Goal: Information Seeking & Learning: Check status

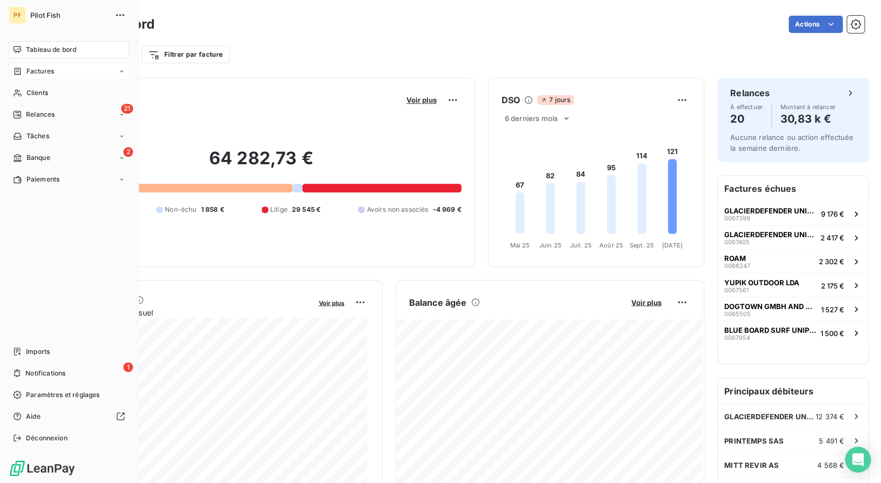
click at [24, 69] on div "Factures" at bounding box center [33, 71] width 41 height 10
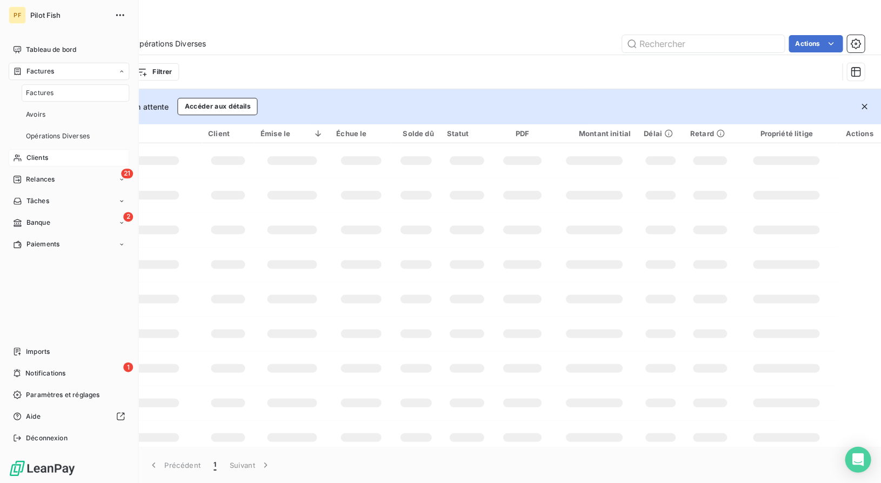
click at [42, 153] on span "Clients" at bounding box center [37, 158] width 22 height 10
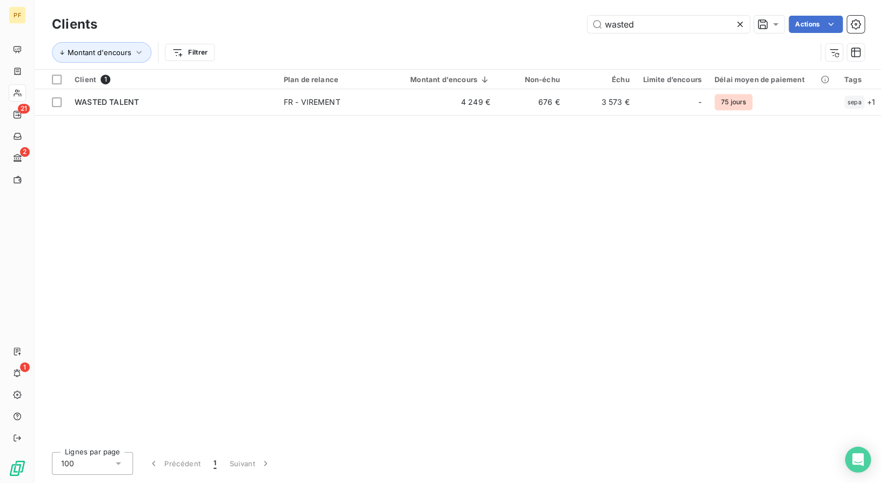
drag, startPoint x: 638, startPoint y: 24, endPoint x: 529, endPoint y: 23, distance: 109.1
click at [532, 23] on div "wasted Actions" at bounding box center [486, 24] width 753 height 17
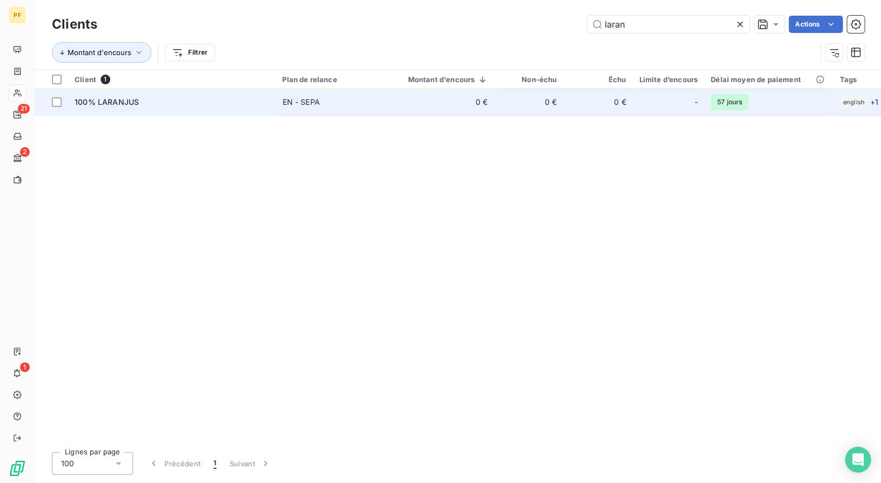
type input "laran"
click at [162, 97] on div "100% LARANJUS" at bounding box center [172, 102] width 195 height 11
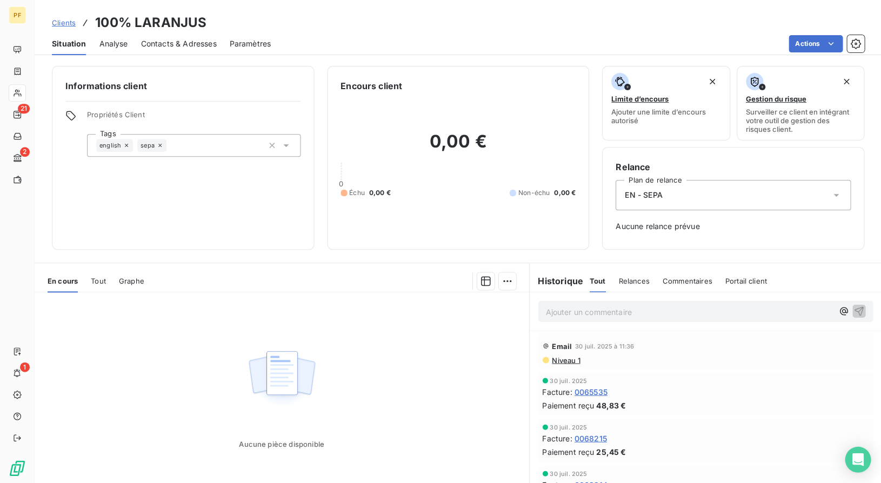
click at [600, 392] on span "0065535" at bounding box center [590, 391] width 33 height 11
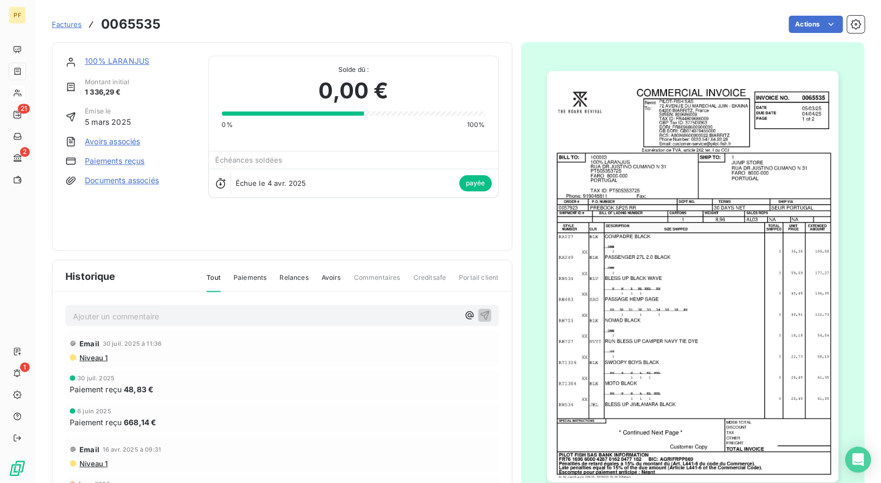
click at [19, 88] on div at bounding box center [17, 92] width 17 height 17
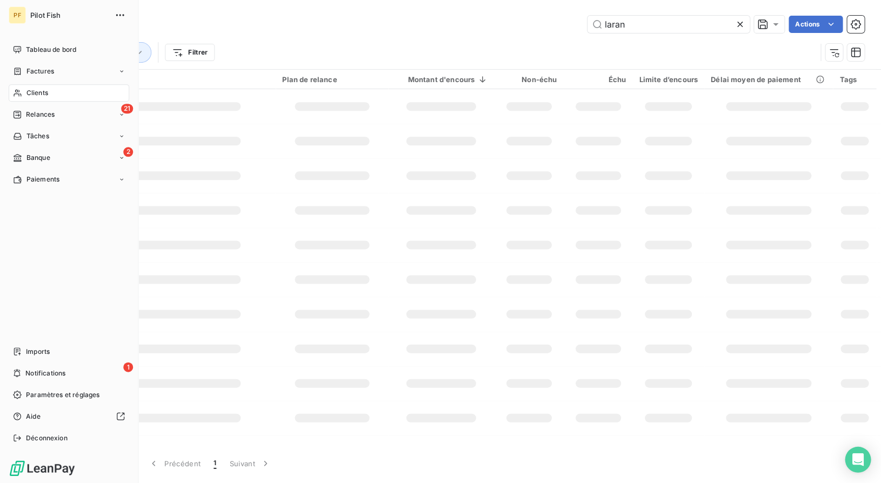
click at [19, 88] on div "Clients" at bounding box center [69, 92] width 120 height 17
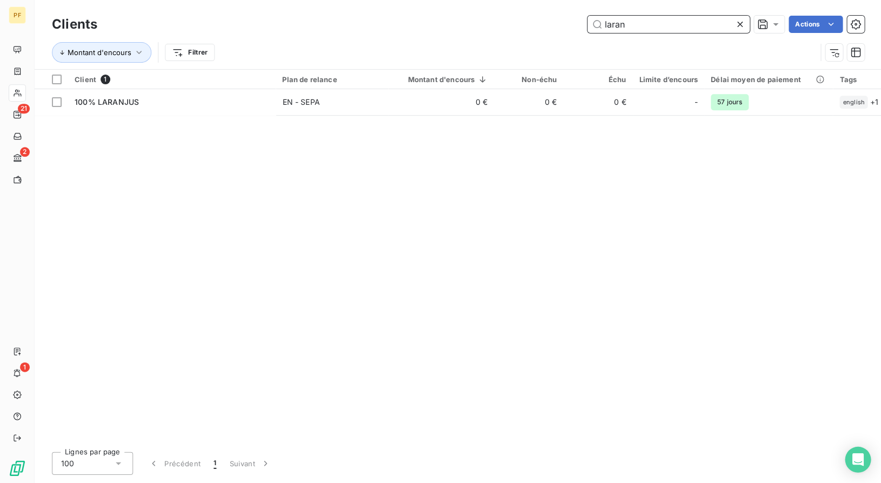
drag, startPoint x: 638, startPoint y: 24, endPoint x: 450, endPoint y: 22, distance: 188.0
click at [474, 24] on div "laran Actions" at bounding box center [486, 24] width 753 height 17
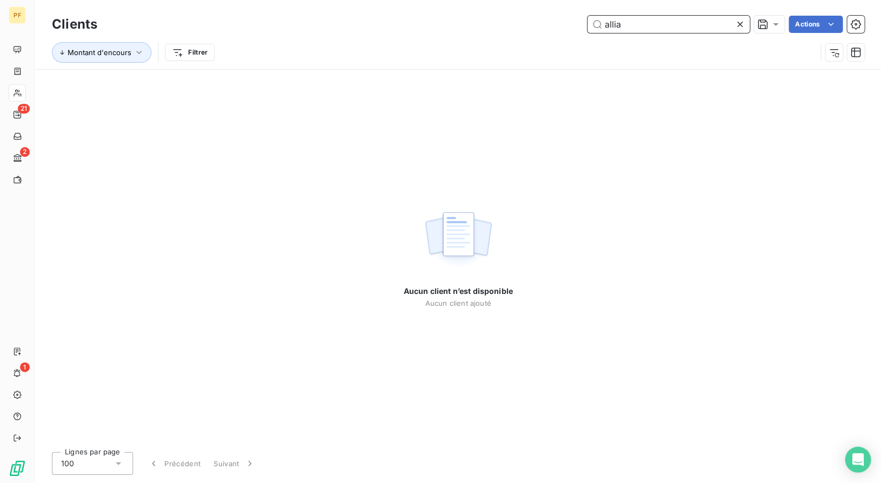
click at [642, 26] on input "allia" at bounding box center [668, 24] width 162 height 17
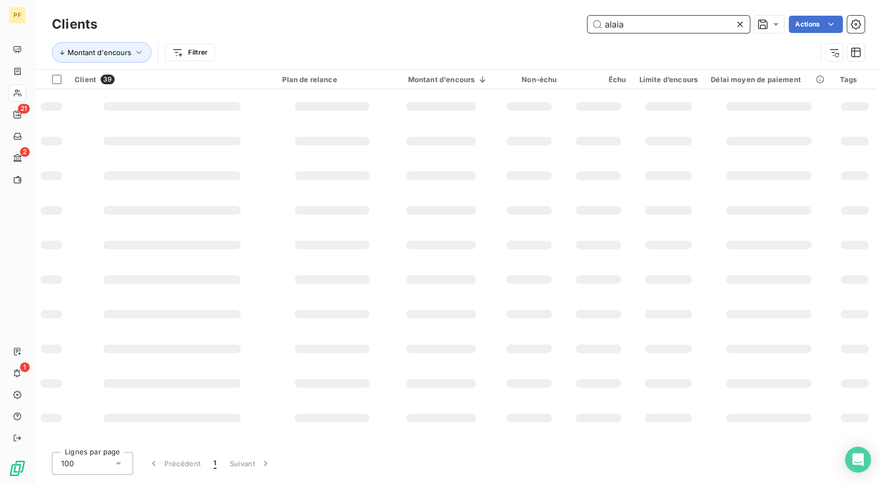
type input "alaia"
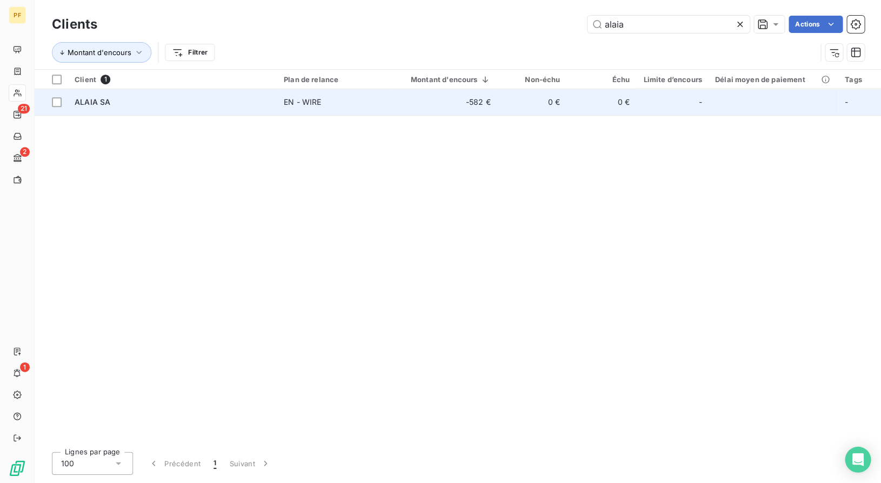
click at [167, 95] on td "ALAIA SA" at bounding box center [172, 102] width 209 height 26
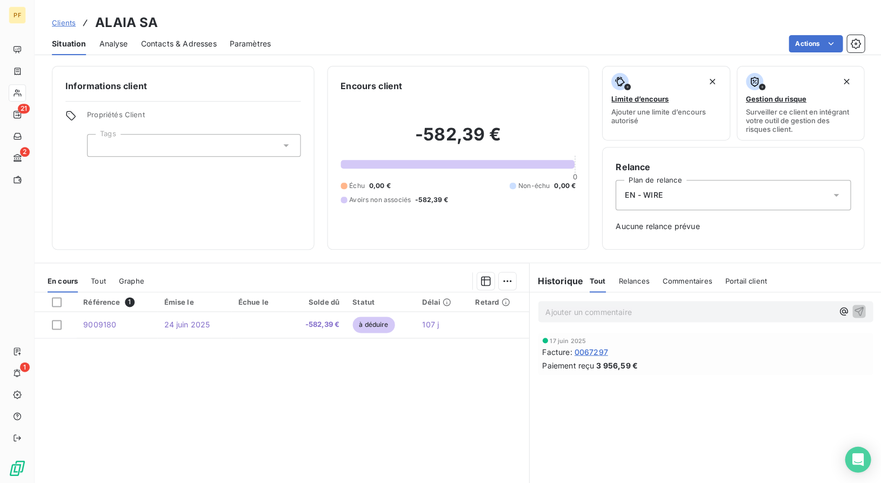
click at [595, 352] on span "0067297" at bounding box center [590, 351] width 33 height 11
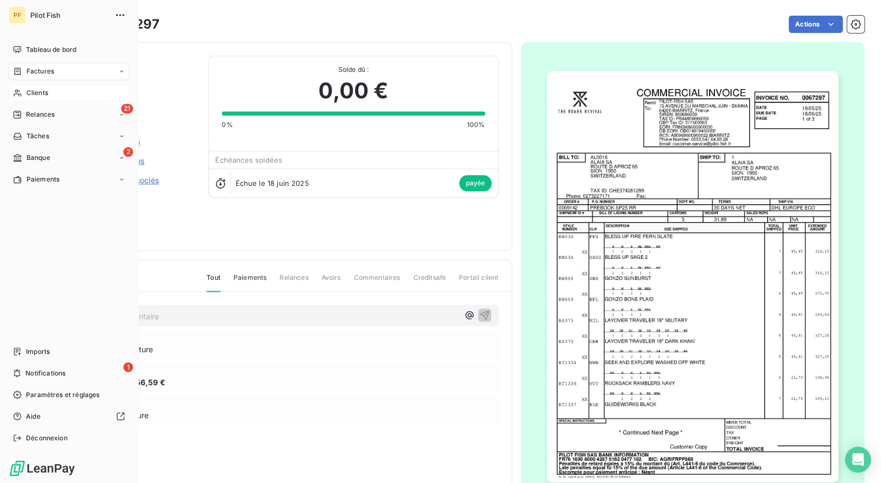
click at [24, 95] on div "Clients" at bounding box center [69, 92] width 120 height 17
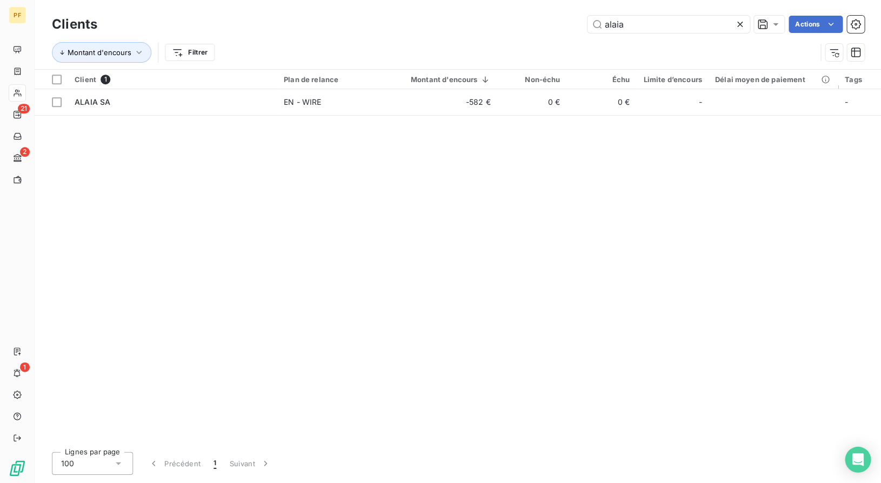
drag, startPoint x: 618, startPoint y: 24, endPoint x: 503, endPoint y: 18, distance: 115.3
click at [525, 18] on div "alaia Actions" at bounding box center [486, 24] width 753 height 17
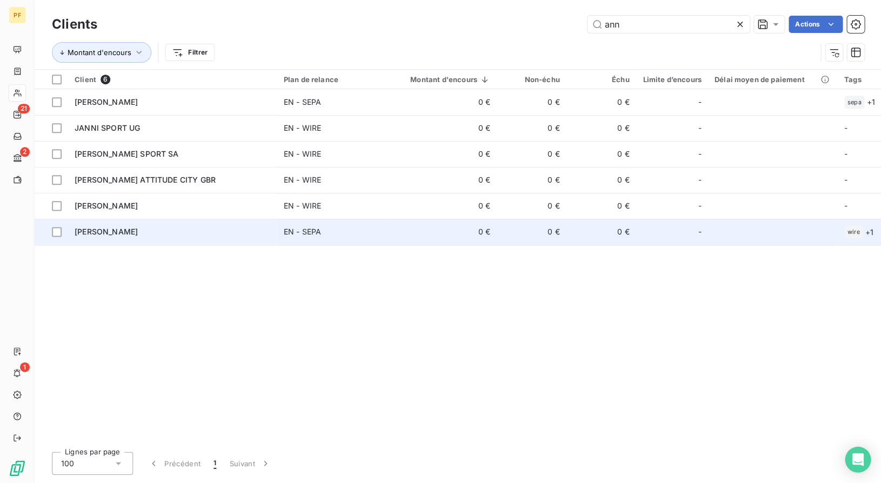
type input "ann"
click at [106, 230] on span "[PERSON_NAME]" at bounding box center [106, 231] width 63 height 9
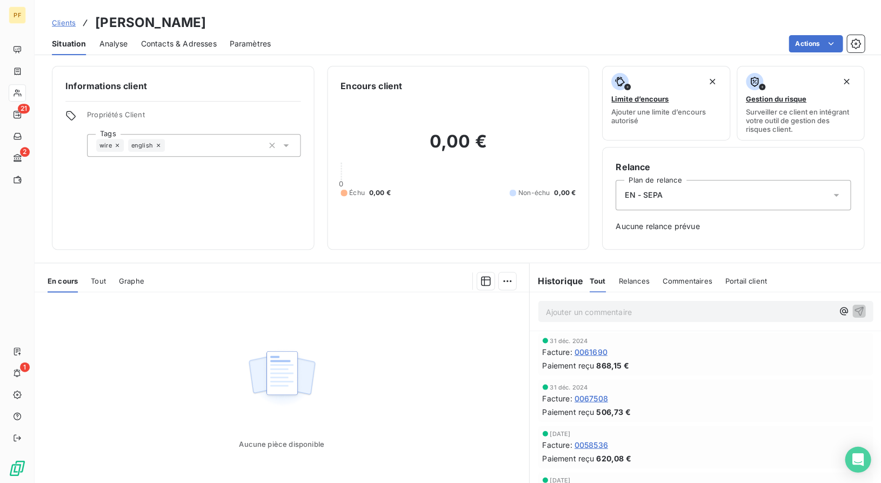
click at [586, 351] on span "0061690" at bounding box center [590, 351] width 33 height 11
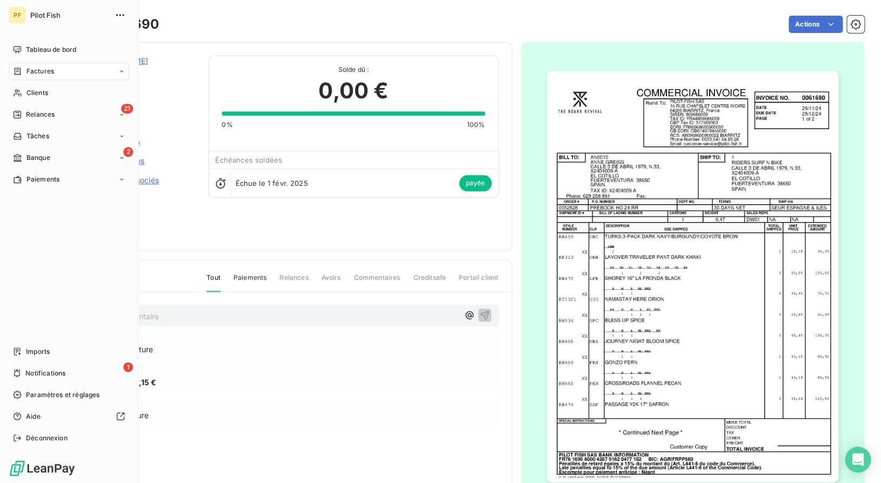
click at [30, 72] on span "Factures" at bounding box center [40, 71] width 28 height 10
click at [45, 153] on span "Clients" at bounding box center [37, 158] width 22 height 10
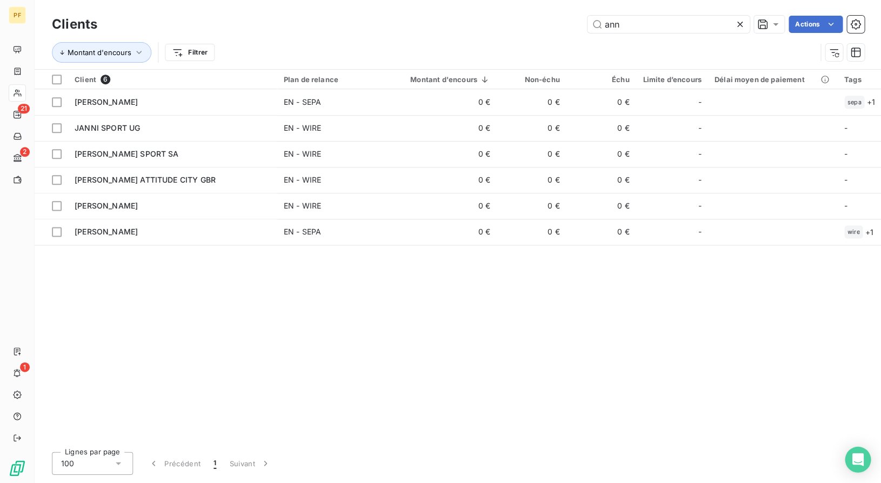
drag, startPoint x: 648, startPoint y: 22, endPoint x: 573, endPoint y: 10, distance: 75.6
click at [573, 10] on div "Clients [PERSON_NAME] Actions Montant d'encours Filtrer" at bounding box center [458, 34] width 846 height 69
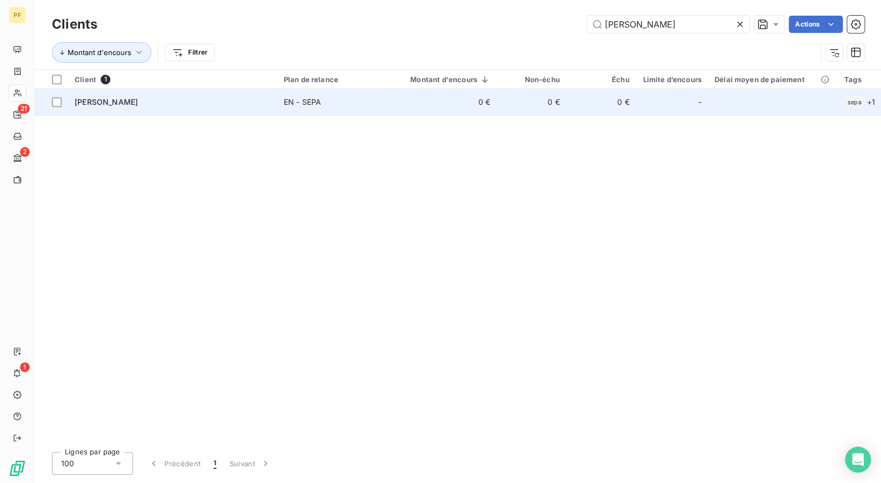
type input "[PERSON_NAME]"
click at [245, 91] on td "[PERSON_NAME]" at bounding box center [172, 102] width 209 height 26
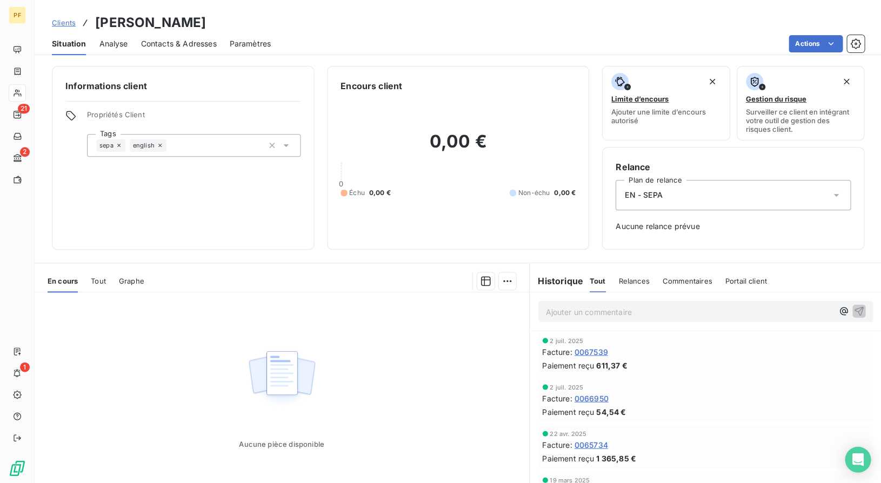
drag, startPoint x: 596, startPoint y: 352, endPoint x: 596, endPoint y: 328, distance: 23.8
click at [596, 342] on div "2 juil. 2025 Facture : 0067539 Paiement reçu 611,37 €" at bounding box center [705, 353] width 326 height 33
click at [582, 353] on span "0067539" at bounding box center [590, 351] width 33 height 11
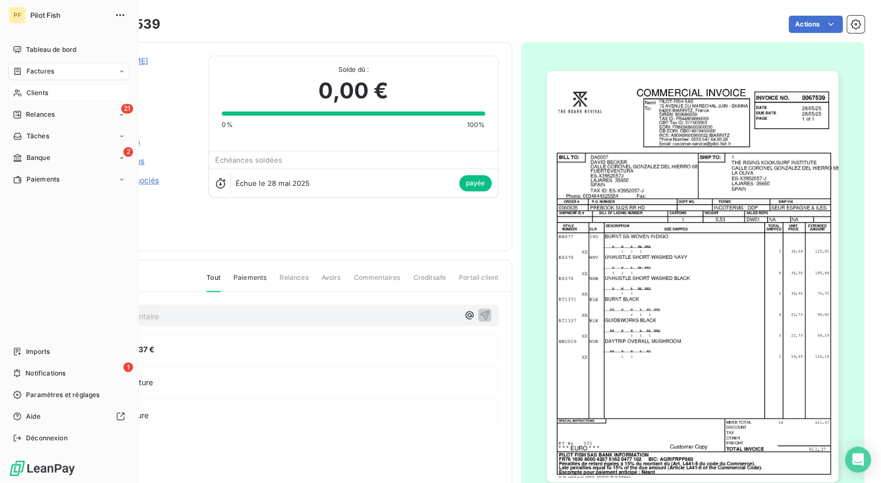
click at [21, 97] on div "Clients" at bounding box center [69, 92] width 120 height 17
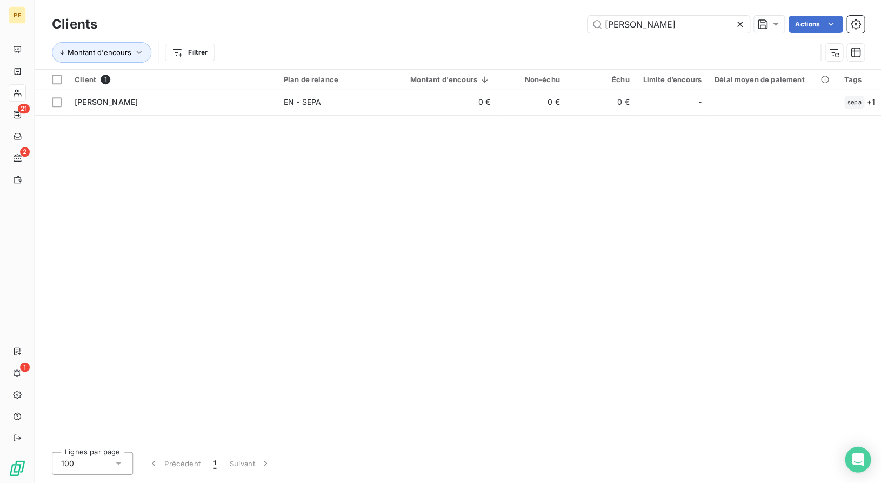
click at [551, 15] on div "Clients [PERSON_NAME] Actions" at bounding box center [457, 24] width 811 height 23
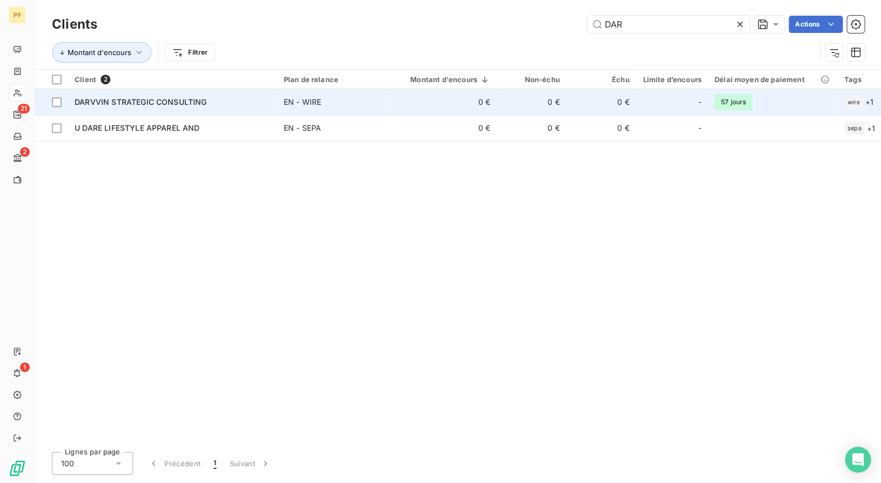
type input "DAR"
click at [171, 104] on span "DARVVIN STRATEGIC CONSULTING" at bounding box center [141, 101] width 132 height 9
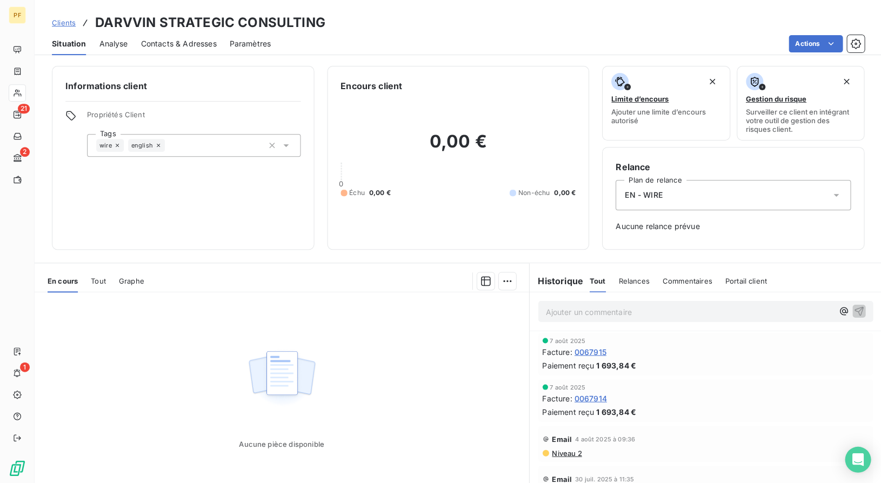
click at [593, 357] on div "7 août 2025 Facture : 0067915 Paiement reçu 1 693,84 €" at bounding box center [705, 353] width 326 height 33
click at [597, 353] on span "0067915" at bounding box center [590, 351] width 32 height 11
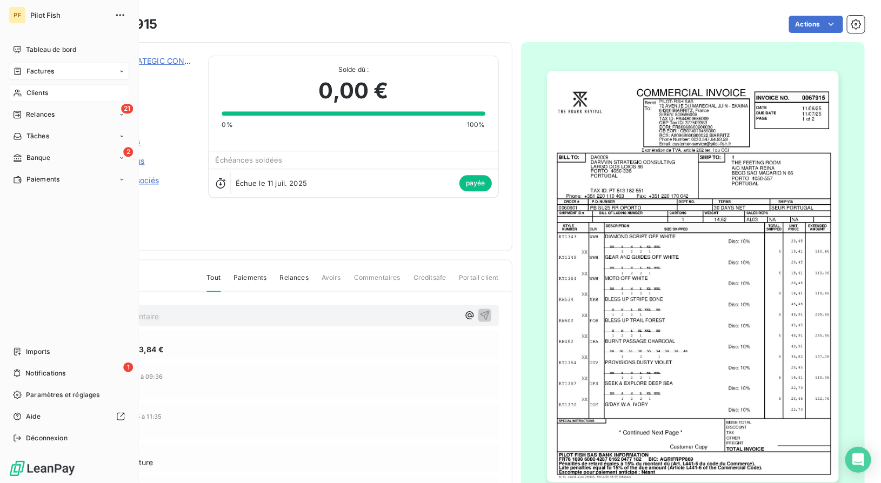
click at [25, 93] on div "Clients" at bounding box center [69, 92] width 120 height 17
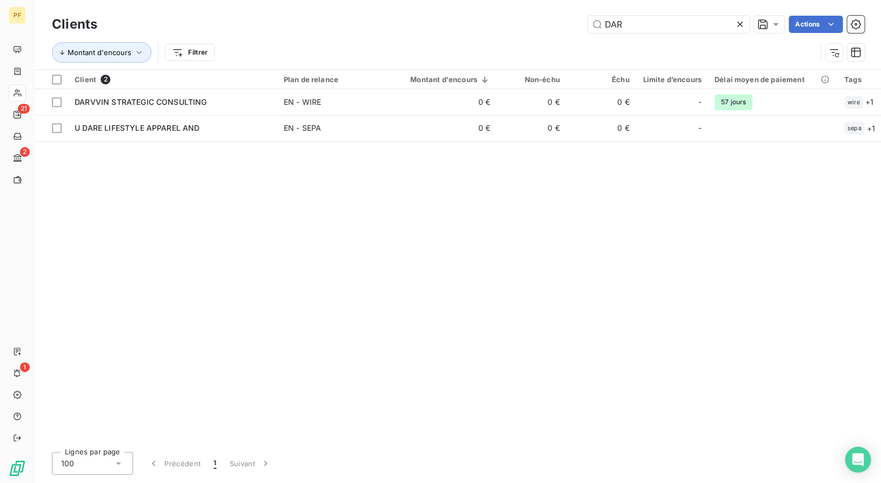
drag, startPoint x: 633, startPoint y: 19, endPoint x: 575, endPoint y: 27, distance: 58.4
click at [575, 27] on div "DAR Actions" at bounding box center [486, 24] width 753 height 17
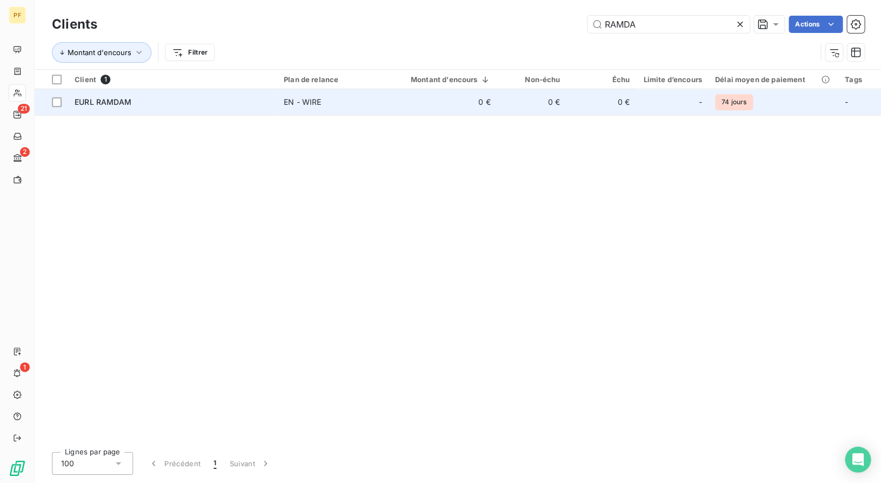
type input "RAMDA"
click at [274, 98] on td "EURL RAMDAM" at bounding box center [172, 102] width 209 height 26
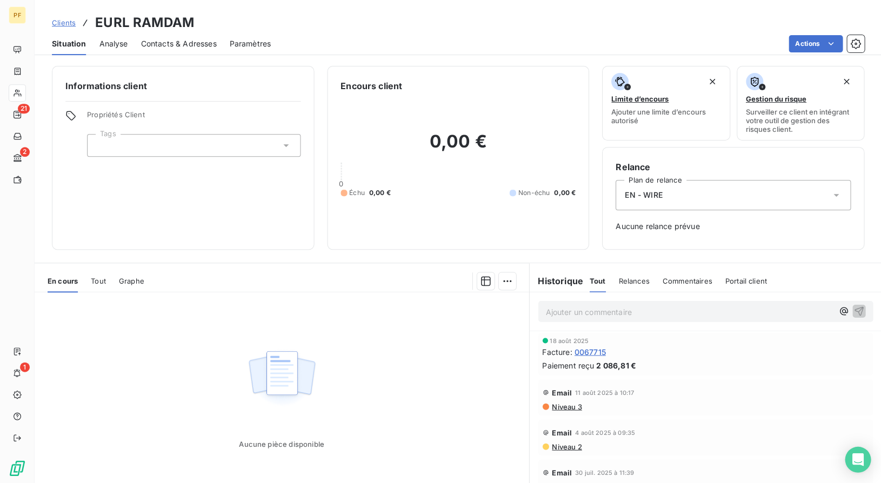
click at [588, 352] on span "0067715" at bounding box center [589, 351] width 31 height 11
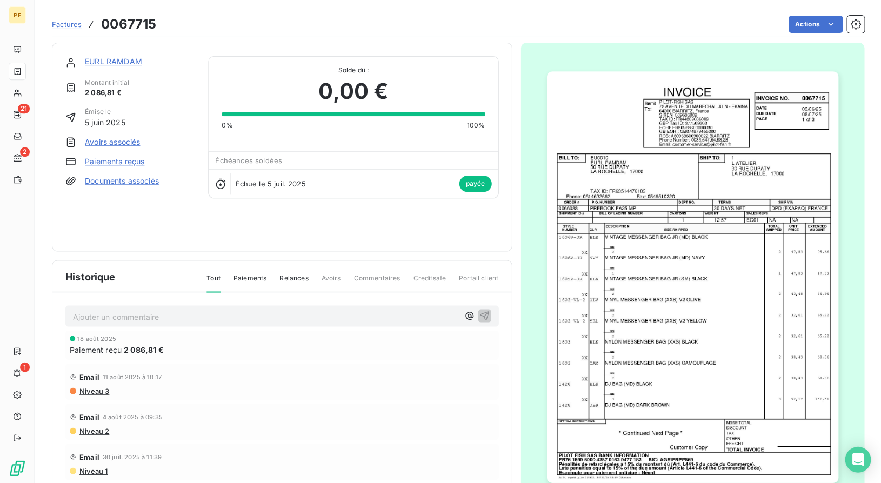
scroll to position [1, 0]
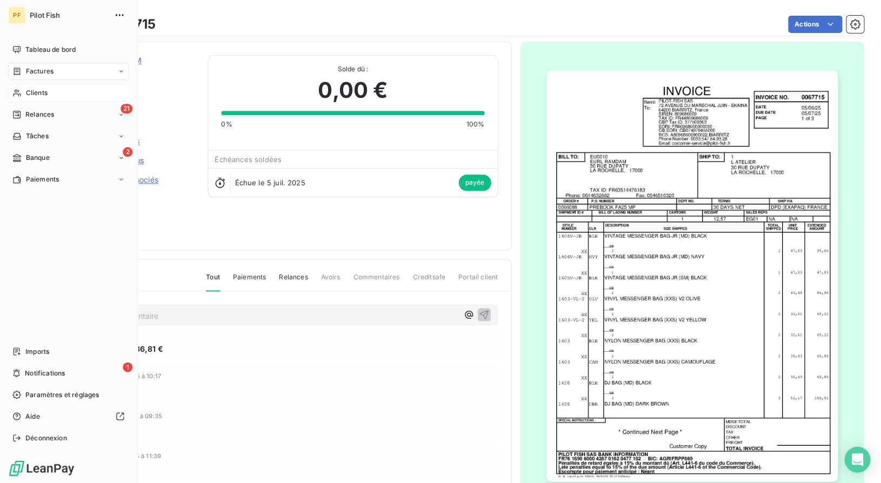
click at [23, 96] on div "Clients" at bounding box center [69, 92] width 120 height 17
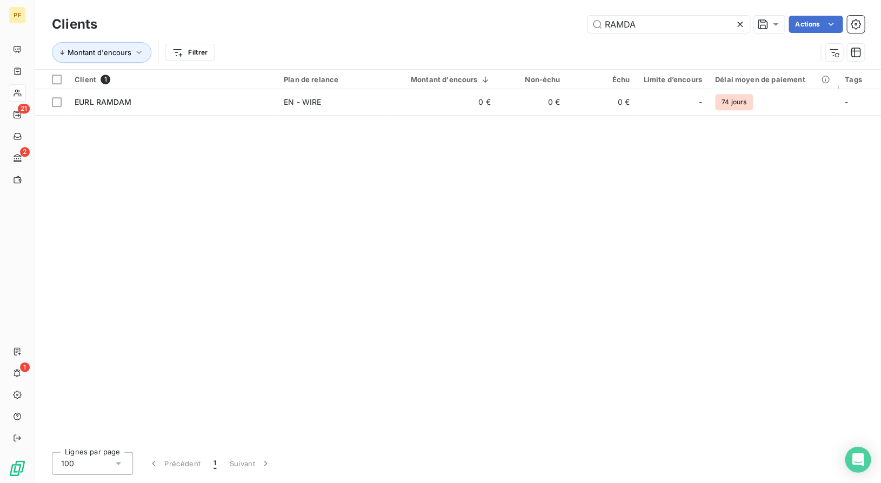
click at [526, 19] on div "RAMDA Actions" at bounding box center [486, 24] width 753 height 17
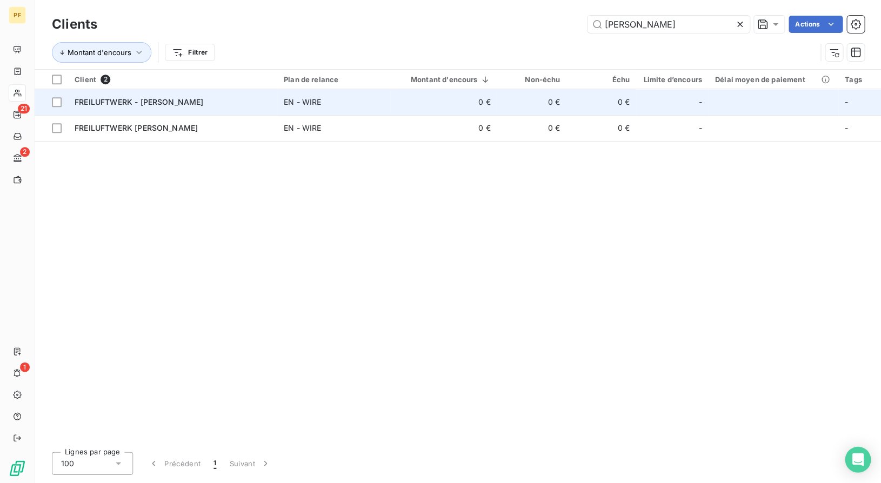
type input "[PERSON_NAME]"
click at [115, 97] on span "FREILUFTWERK - [PERSON_NAME]" at bounding box center [139, 101] width 129 height 9
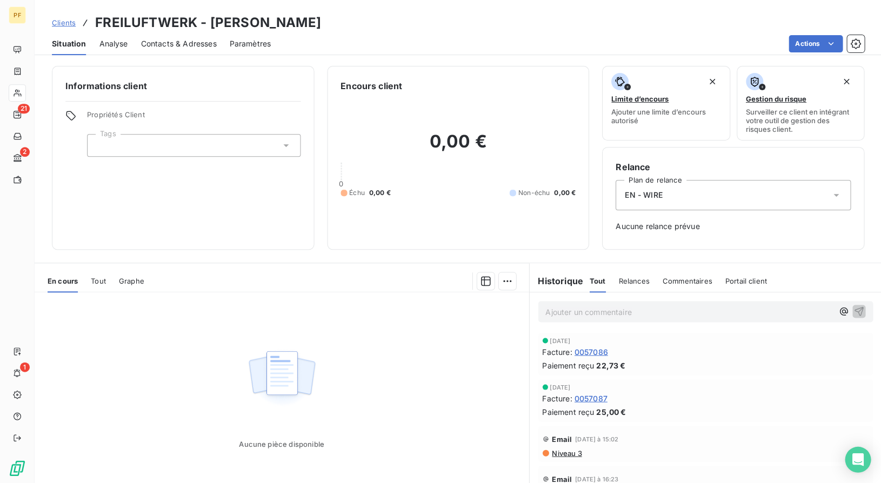
click at [596, 353] on span "0057086" at bounding box center [590, 351] width 33 height 11
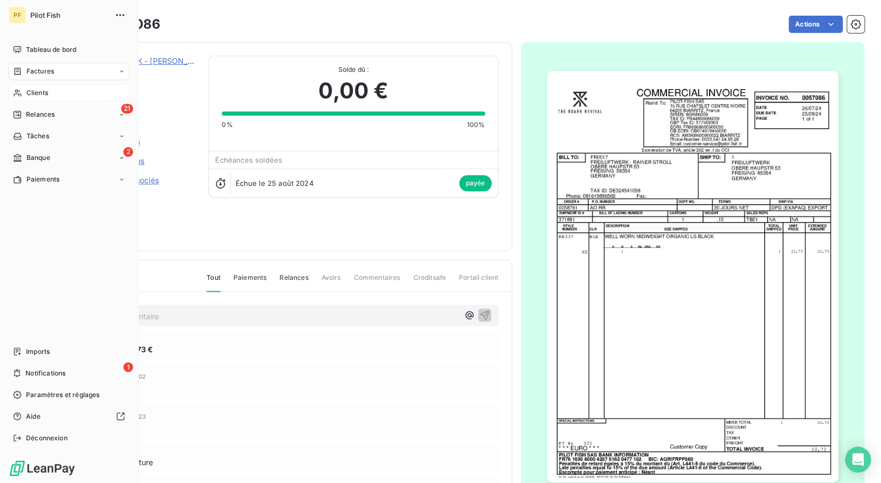
click at [33, 93] on span "Clients" at bounding box center [37, 93] width 22 height 10
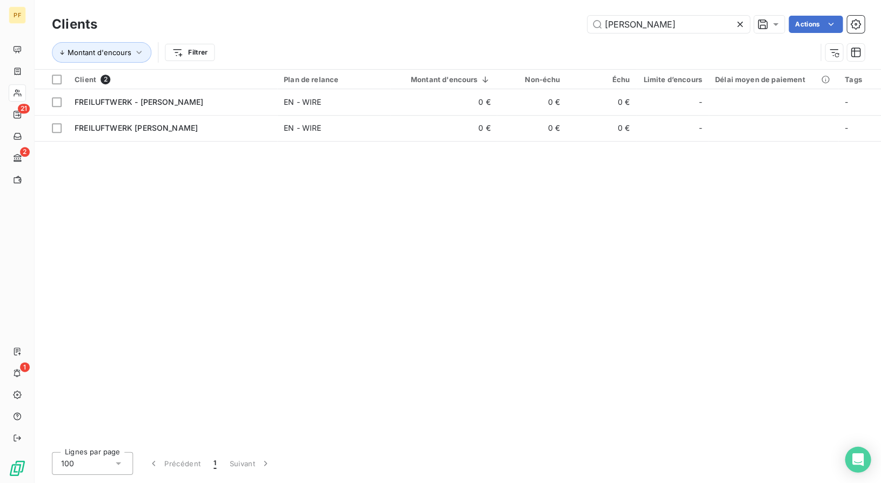
drag, startPoint x: 689, startPoint y: 24, endPoint x: 561, endPoint y: 30, distance: 128.7
click at [561, 30] on div "[PERSON_NAME] Actions" at bounding box center [486, 24] width 753 height 17
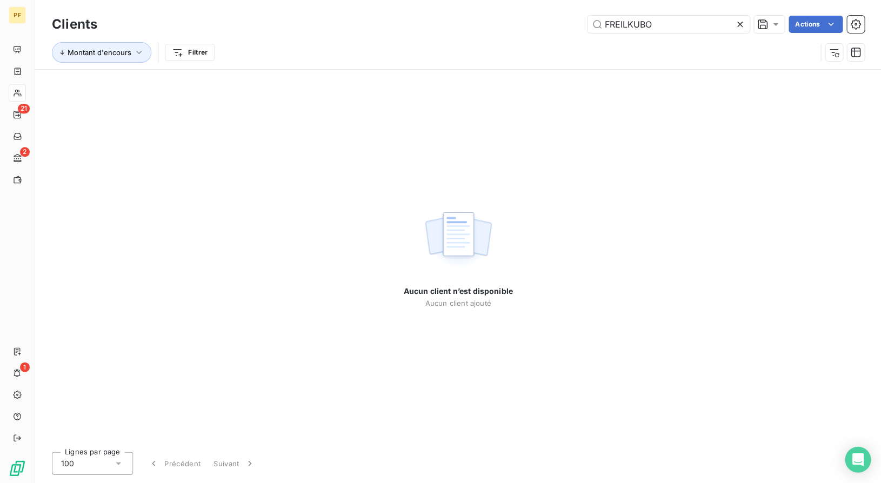
drag, startPoint x: 626, startPoint y: 21, endPoint x: 549, endPoint y: 21, distance: 76.7
click at [552, 21] on div "FREILKUBO Actions" at bounding box center [486, 24] width 753 height 17
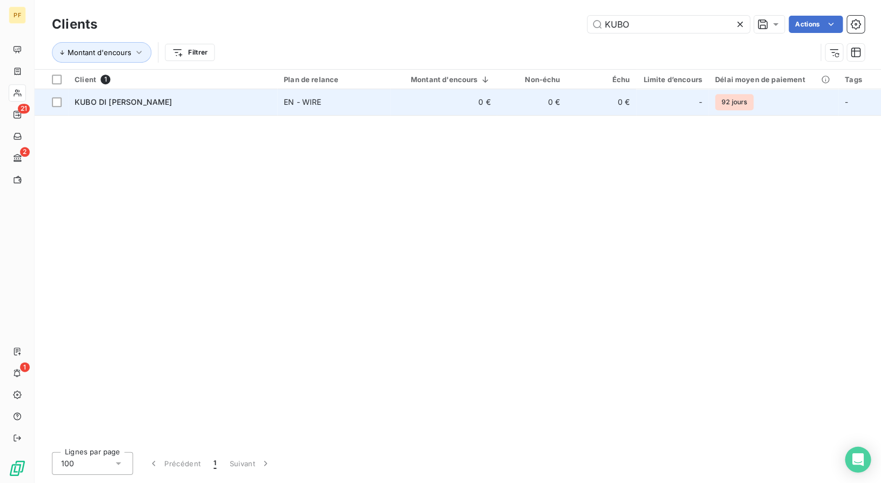
type input "KUBO"
click at [172, 102] on span "KUBO DI [PERSON_NAME]" at bounding box center [123, 101] width 97 height 9
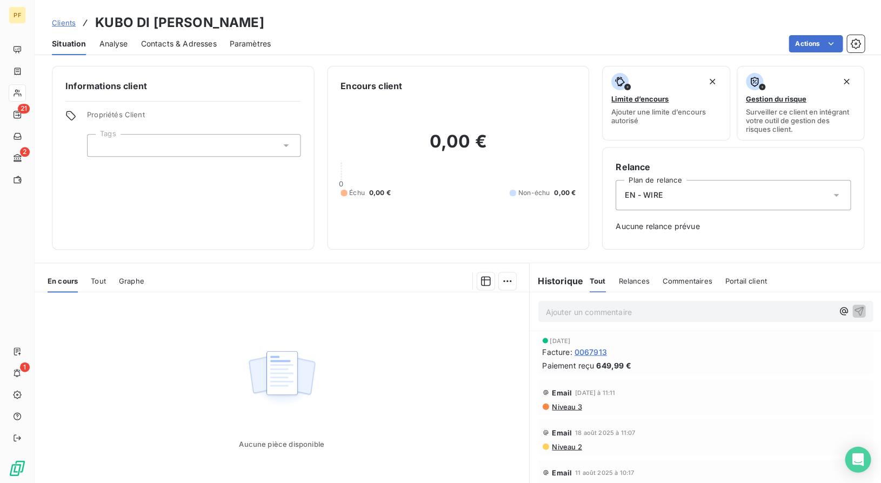
click at [589, 354] on span "0067913" at bounding box center [590, 351] width 32 height 11
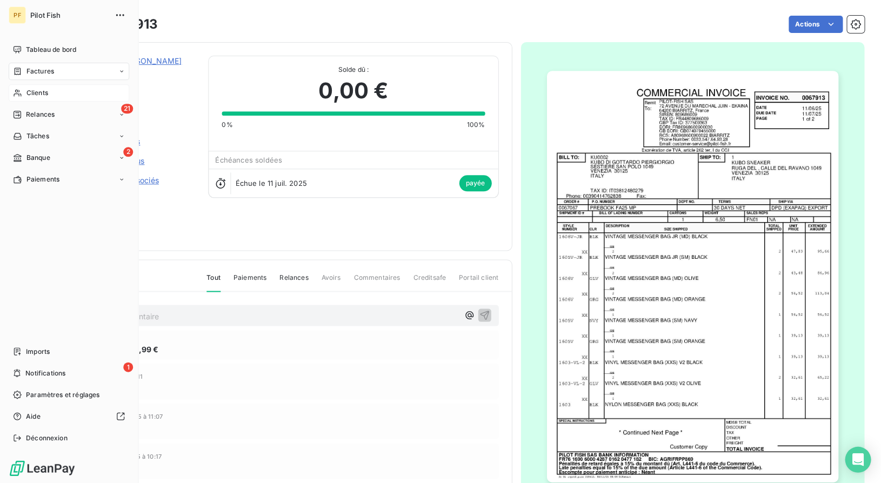
click at [46, 95] on span "Clients" at bounding box center [37, 93] width 22 height 10
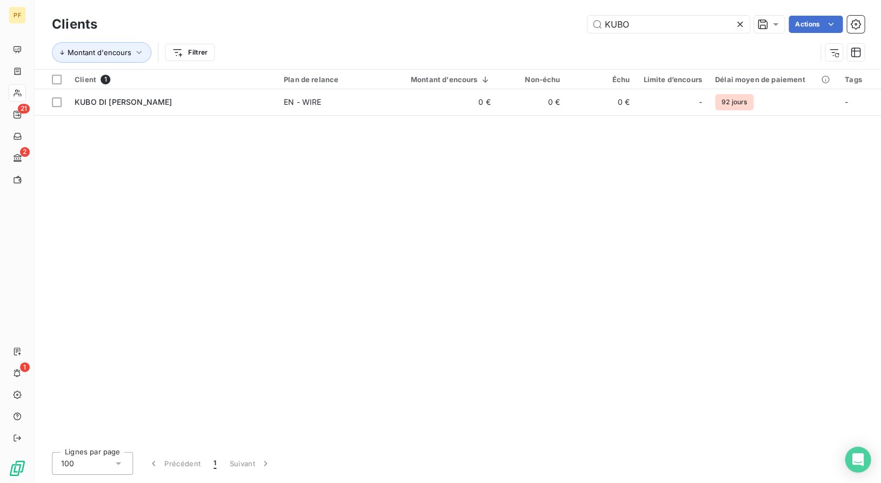
drag, startPoint x: 628, startPoint y: 21, endPoint x: 547, endPoint y: 9, distance: 81.9
click at [547, 9] on div "Clients KUBO Actions Montant d'encours Filtrer" at bounding box center [458, 34] width 846 height 69
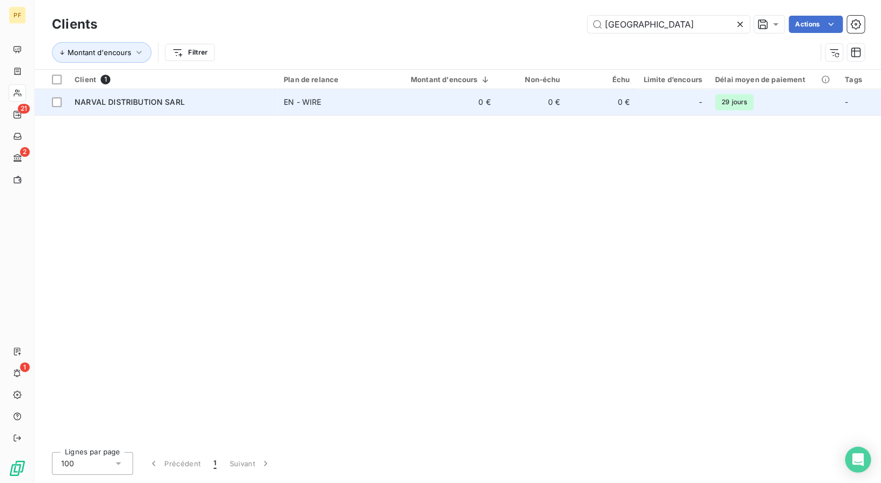
type input "[GEOGRAPHIC_DATA]"
click at [123, 110] on td "NARVAL DISTRIBUTION SARL" at bounding box center [172, 102] width 209 height 26
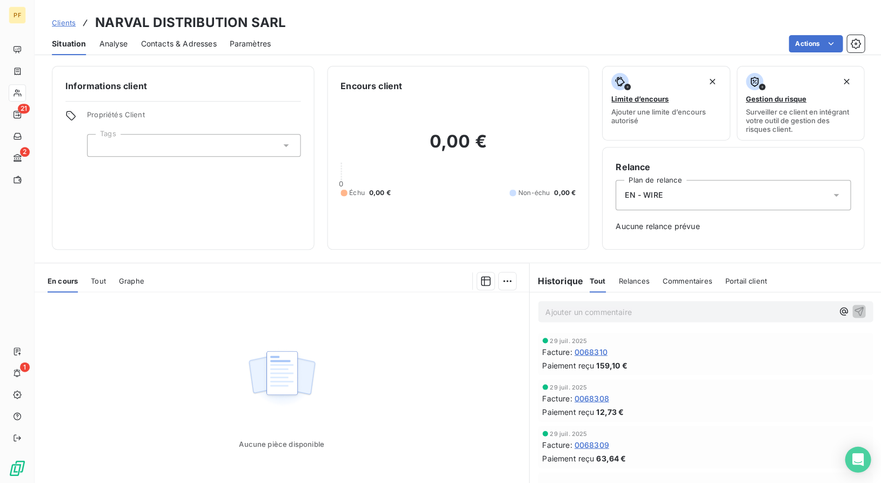
click at [594, 353] on span "0068310" at bounding box center [590, 351] width 33 height 11
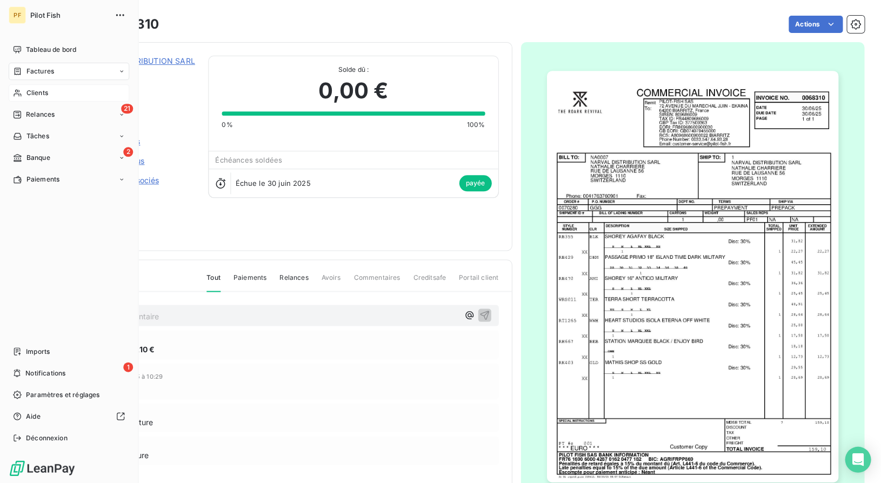
click at [25, 87] on div "Clients" at bounding box center [69, 92] width 120 height 17
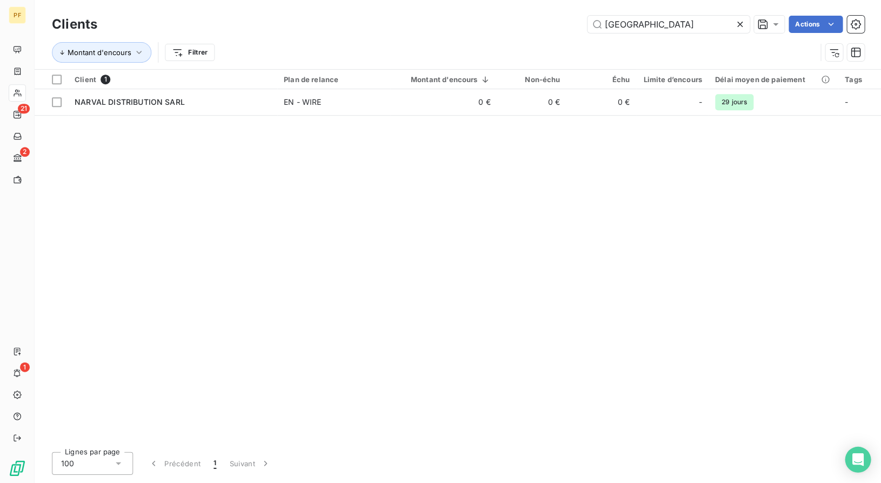
drag, startPoint x: 645, startPoint y: 25, endPoint x: 544, endPoint y: 25, distance: 101.0
click at [544, 25] on div "NARVA Actions" at bounding box center [486, 24] width 753 height 17
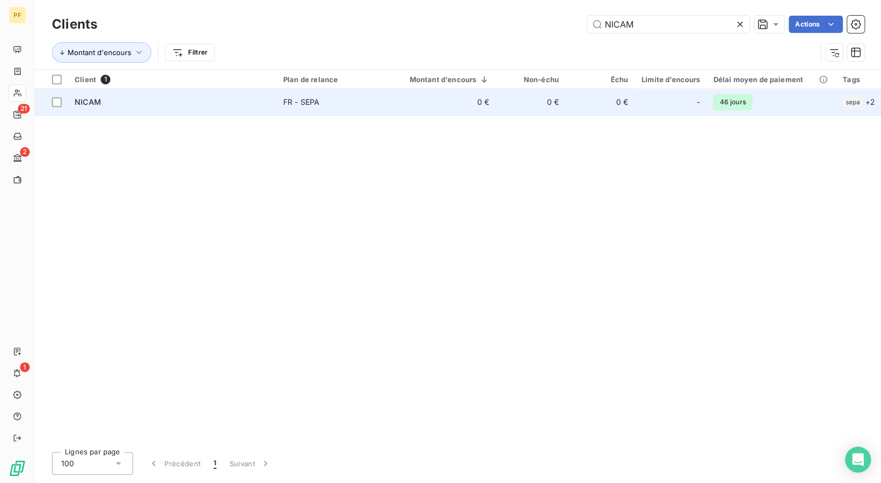
type input "NICAM"
click at [208, 97] on div "NICAM" at bounding box center [172, 102] width 195 height 11
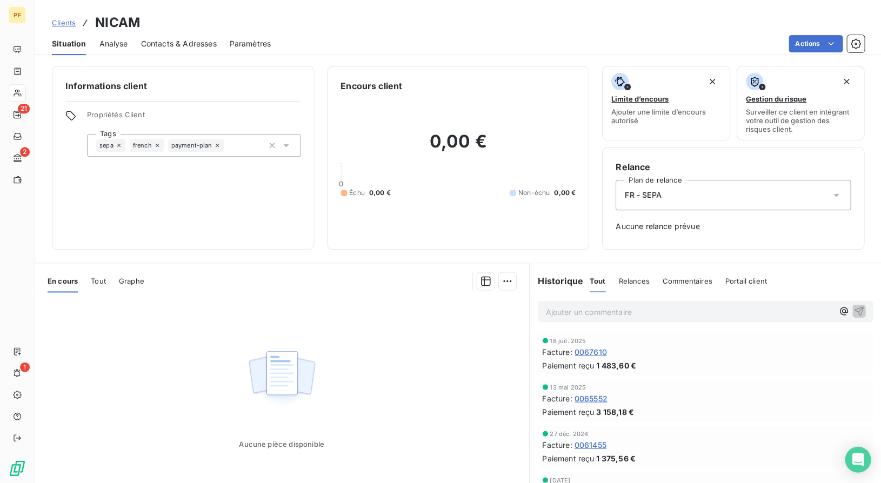
click at [586, 355] on span "0067610" at bounding box center [590, 351] width 32 height 11
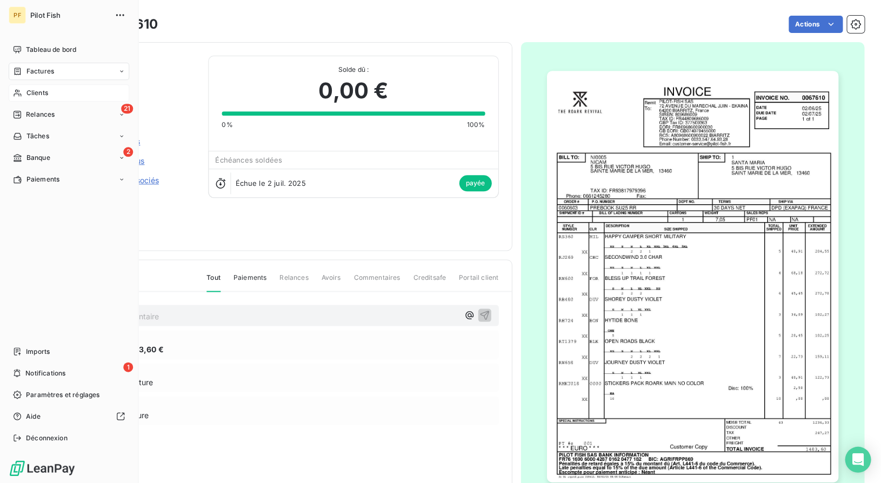
click at [25, 98] on div "Clients" at bounding box center [69, 92] width 120 height 17
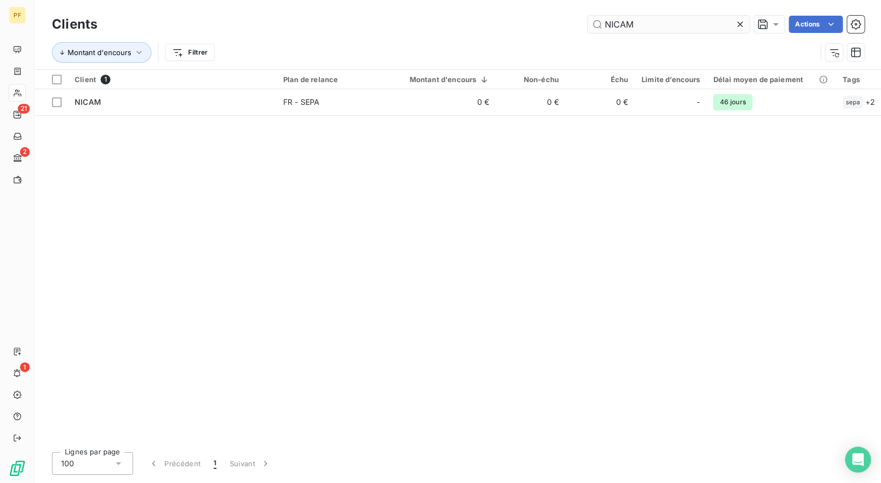
drag, startPoint x: 676, startPoint y: 22, endPoint x: 603, endPoint y: 22, distance: 73.5
click at [603, 22] on input "NICAM" at bounding box center [668, 24] width 162 height 17
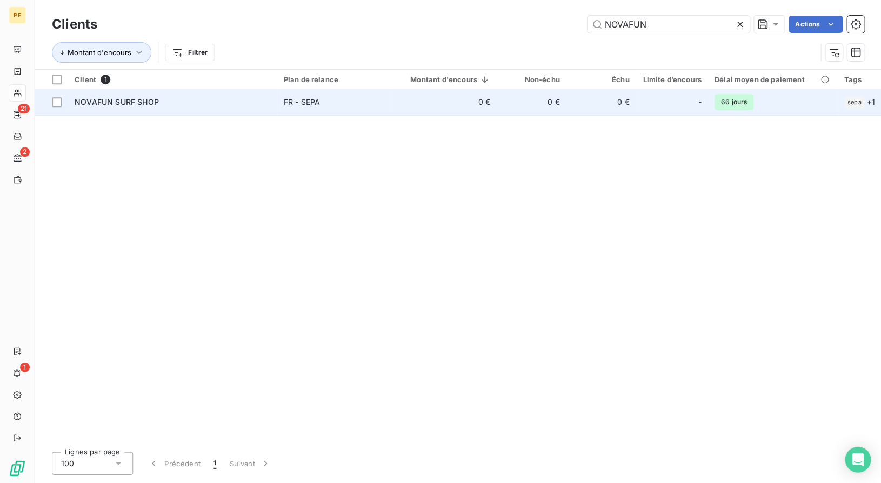
type input "NOVAFUN"
click at [163, 102] on div "NOVAFUN SURF SHOP" at bounding box center [173, 102] width 196 height 11
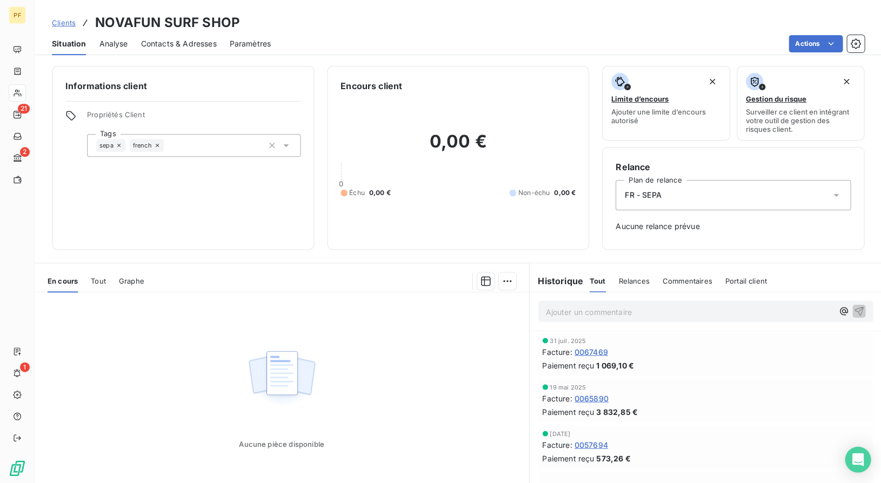
click at [582, 350] on span "0067469" at bounding box center [590, 351] width 33 height 11
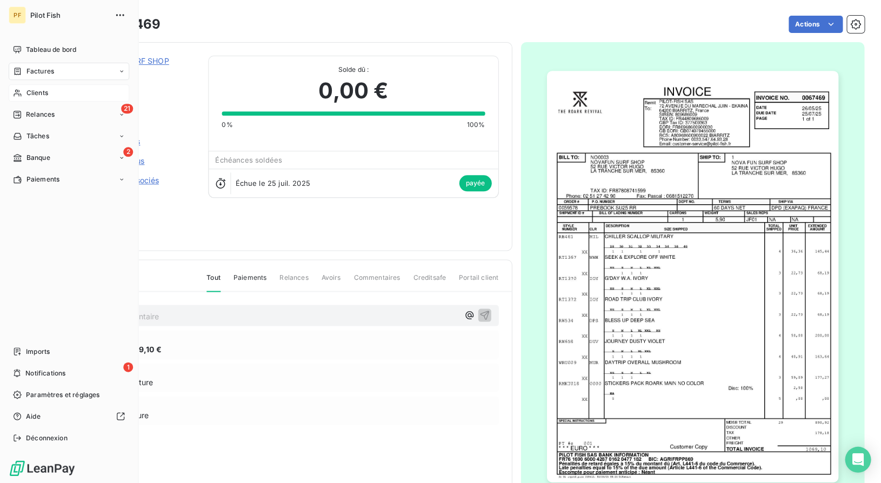
click at [52, 94] on div "Clients" at bounding box center [69, 92] width 120 height 17
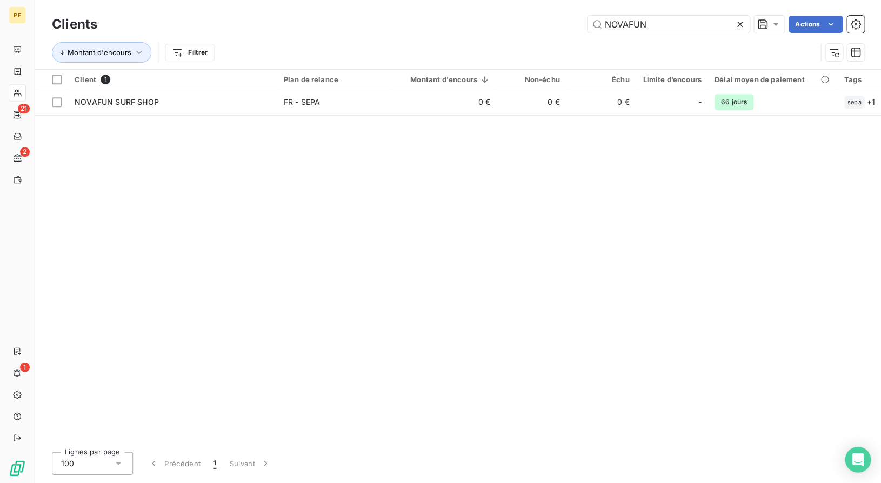
click at [458, 0] on html "PF 21 2 1 Clients NOVAFUN Actions Montant d'encours Filtrer Client 1 Plan de re…" at bounding box center [440, 241] width 881 height 483
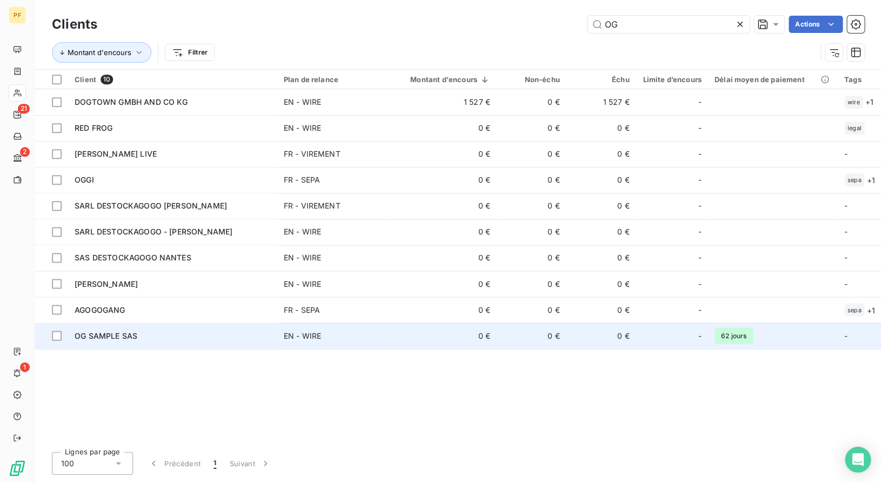
type input "OG"
click at [119, 335] on span "OG SAMPLE SAS" at bounding box center [106, 335] width 63 height 9
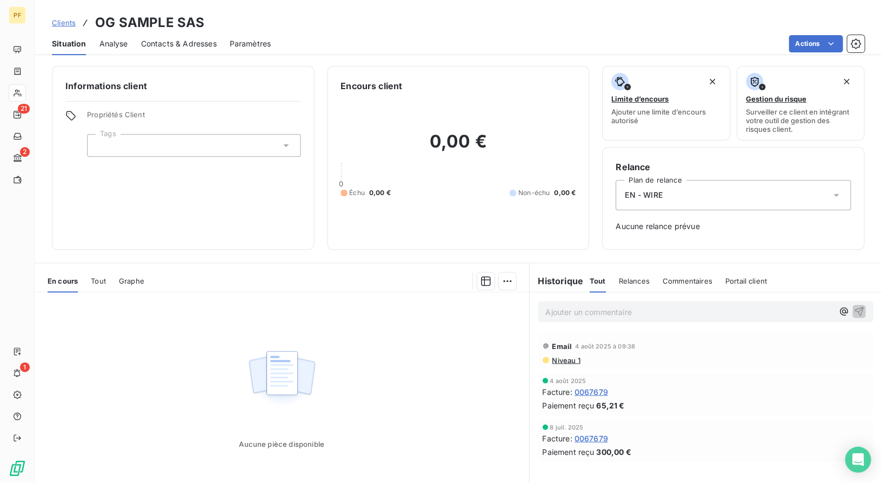
click at [594, 391] on span "0067679" at bounding box center [590, 391] width 33 height 11
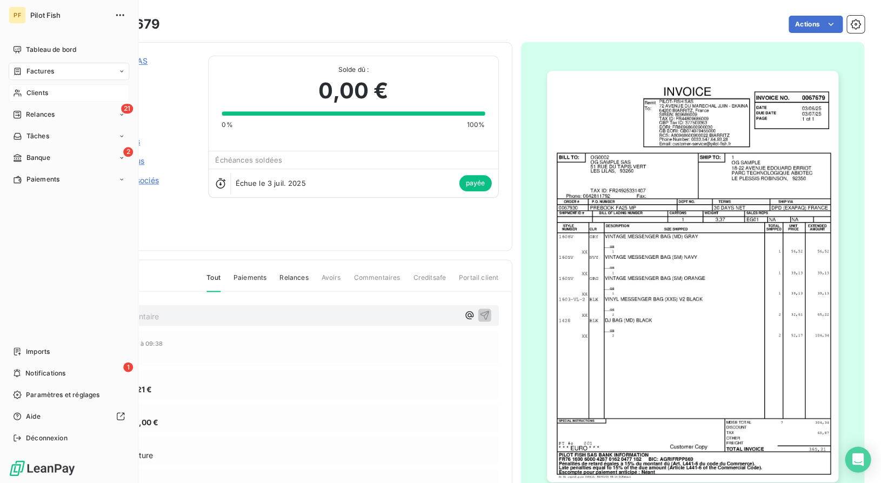
click at [33, 92] on span "Clients" at bounding box center [37, 93] width 22 height 10
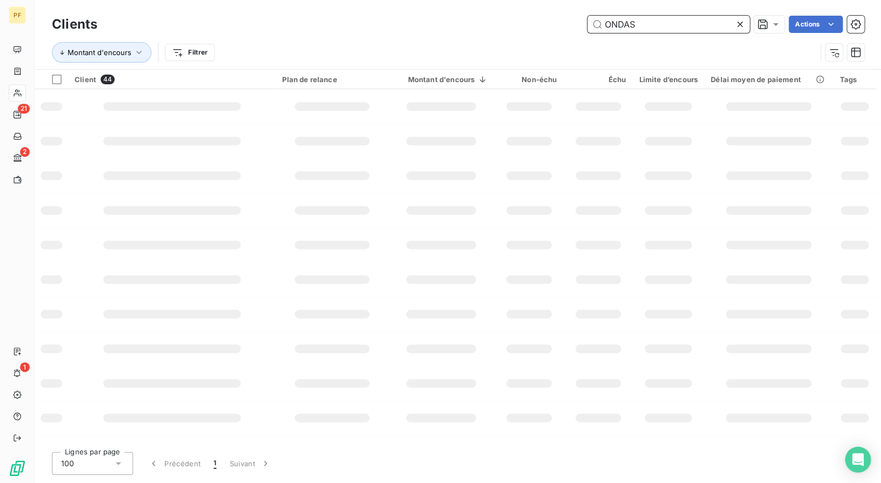
type input "ONDAS"
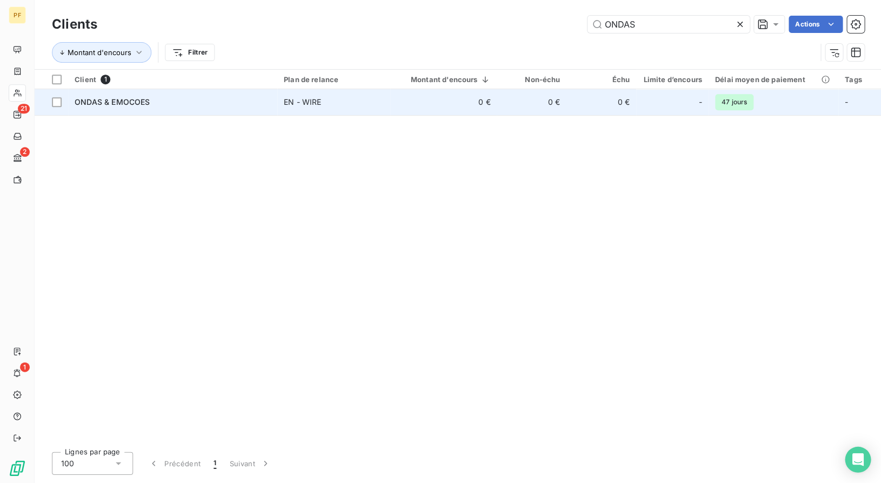
click at [118, 102] on span "ONDAS & EMOCOES" at bounding box center [112, 101] width 75 height 9
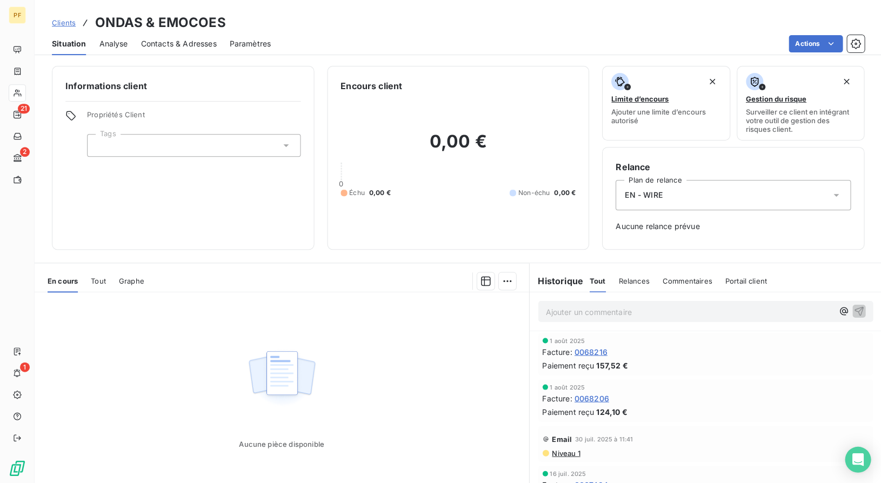
click at [586, 348] on span "0068216" at bounding box center [590, 351] width 33 height 11
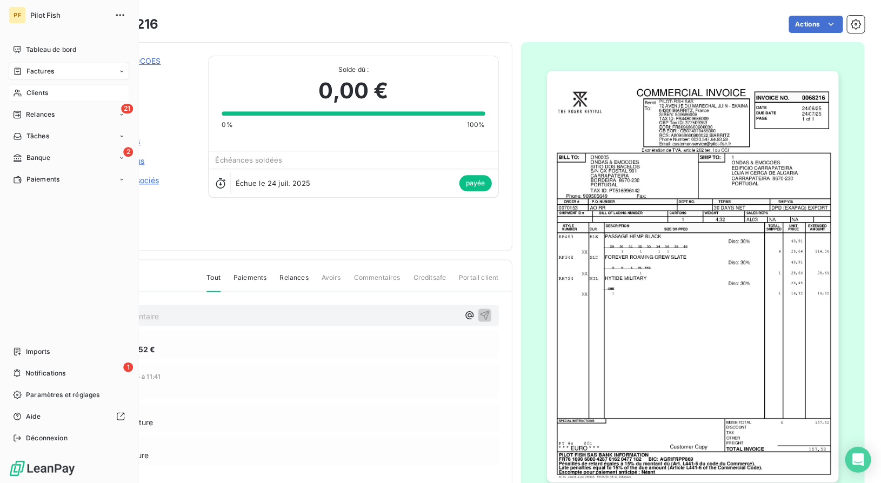
click at [24, 96] on div "Clients" at bounding box center [69, 92] width 120 height 17
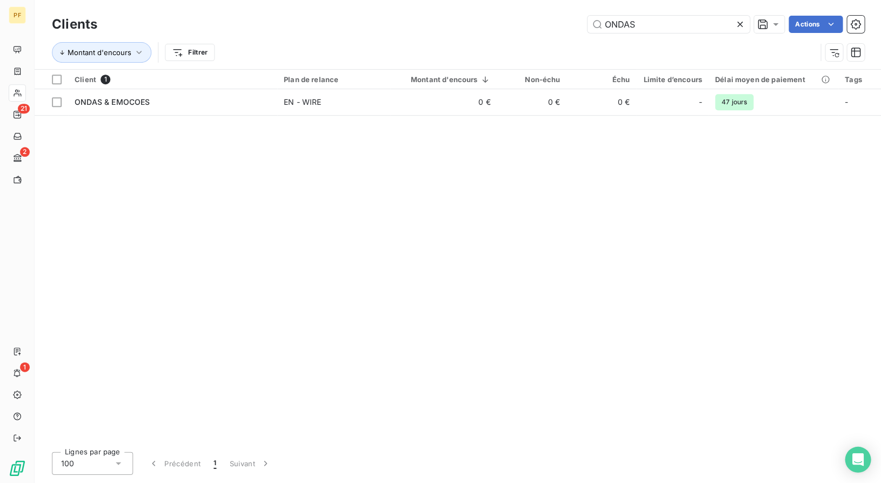
click at [513, 0] on html "PF 21 2 1 Clients ONDAS Actions Montant d'encours Filtrer Client 1 Plan de rela…" at bounding box center [440, 241] width 881 height 483
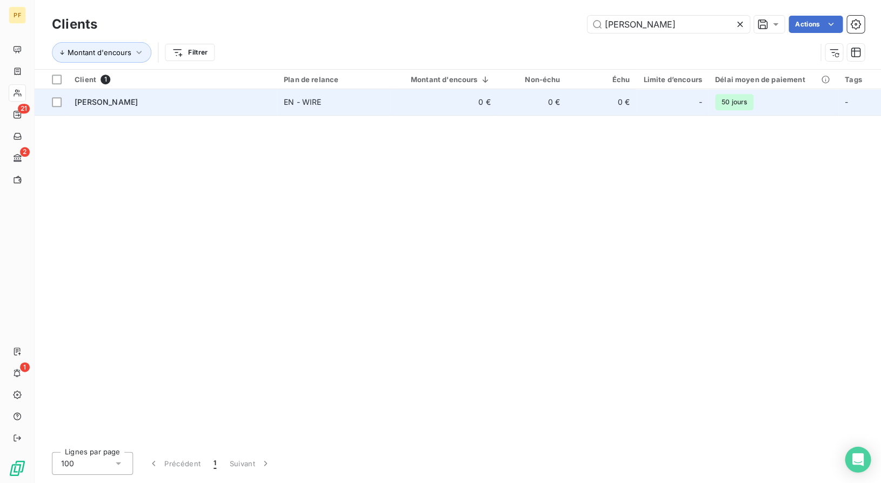
type input "[PERSON_NAME]"
click at [133, 98] on div "[PERSON_NAME]" at bounding box center [173, 102] width 196 height 11
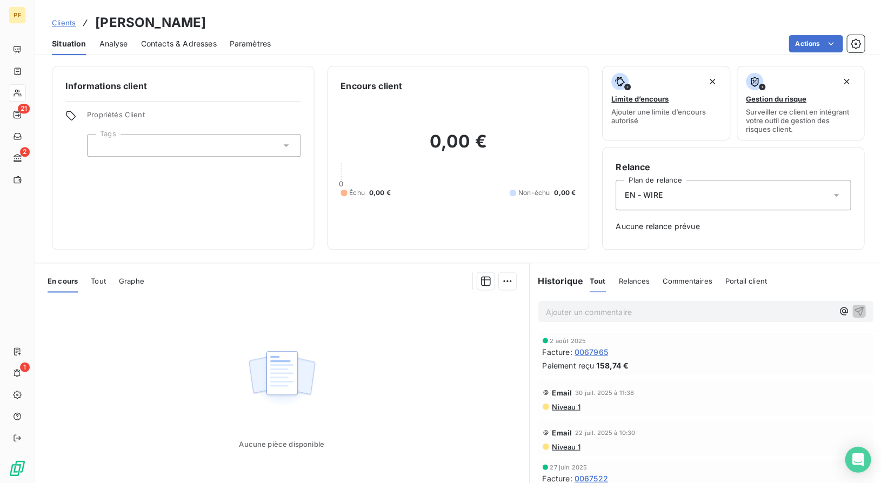
click at [585, 347] on span "0067965" at bounding box center [590, 351] width 33 height 11
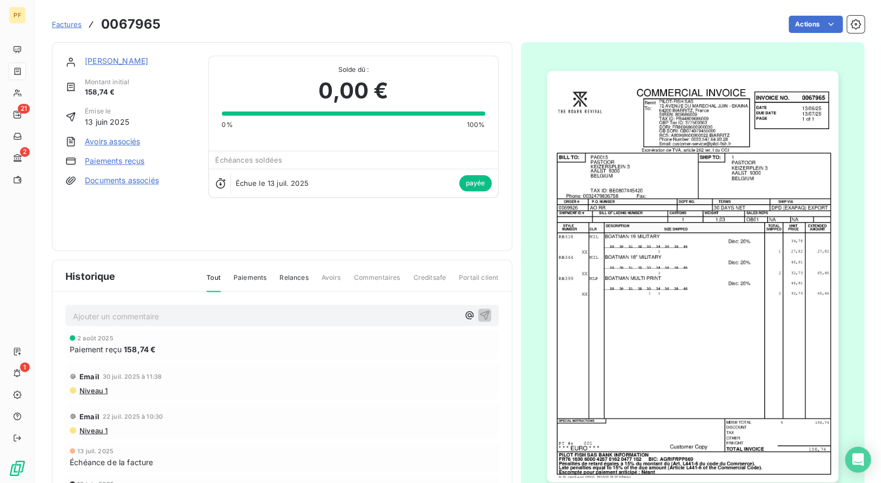
click at [93, 386] on span "Niveau 1" at bounding box center [92, 390] width 29 height 9
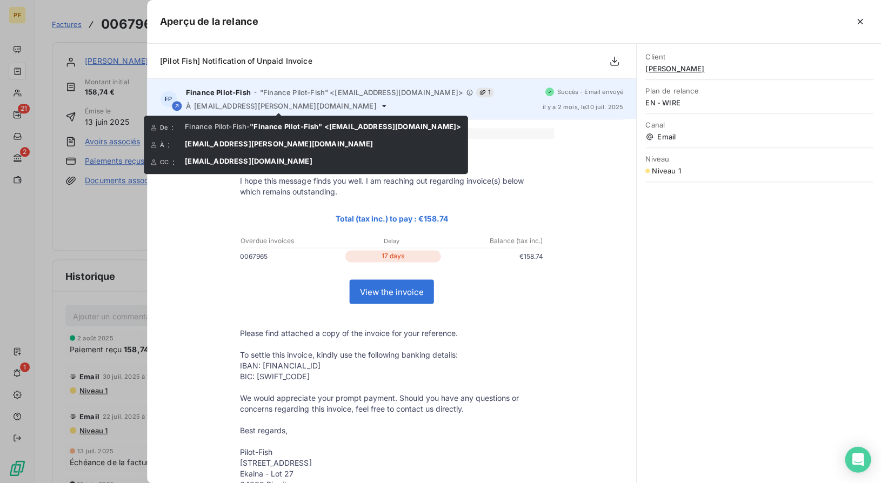
click at [379, 106] on icon at bounding box center [383, 106] width 9 height 9
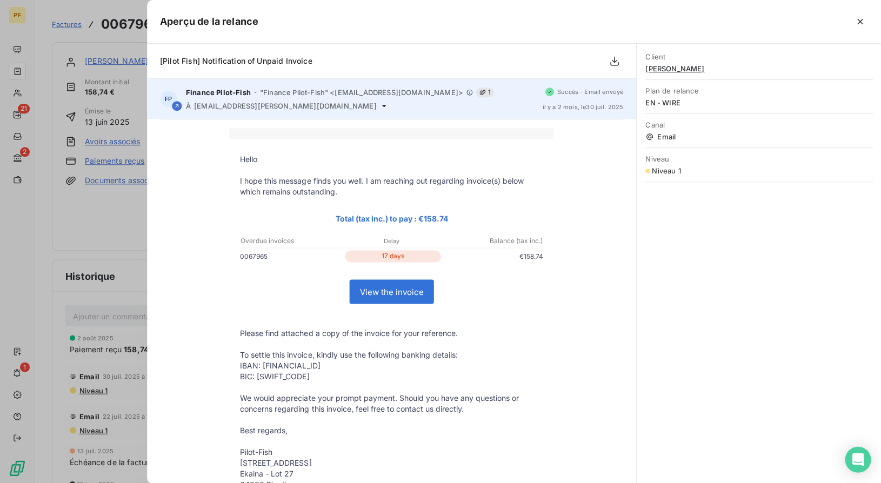
click at [379, 105] on icon at bounding box center [383, 106] width 9 height 9
click at [381, 105] on icon at bounding box center [383, 106] width 4 height 2
click at [252, 105] on span "[EMAIL_ADDRESS][PERSON_NAME][DOMAIN_NAME]" at bounding box center [285, 106] width 182 height 9
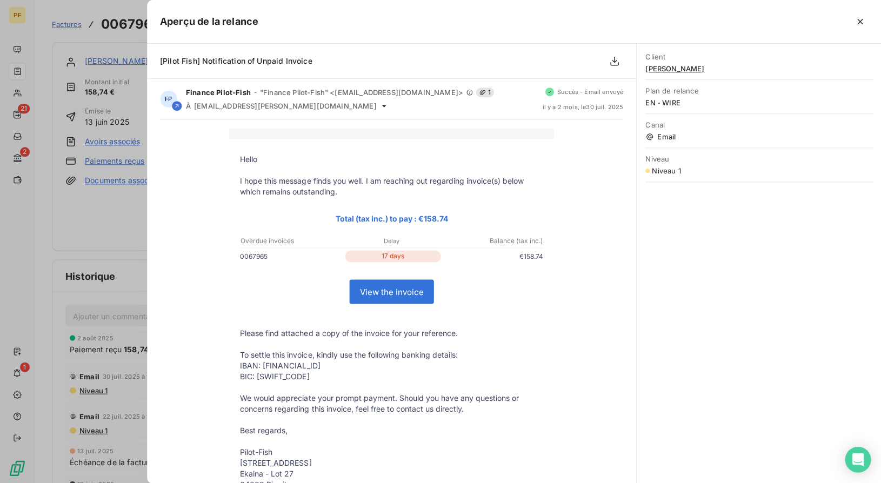
click at [107, 219] on div at bounding box center [440, 241] width 881 height 483
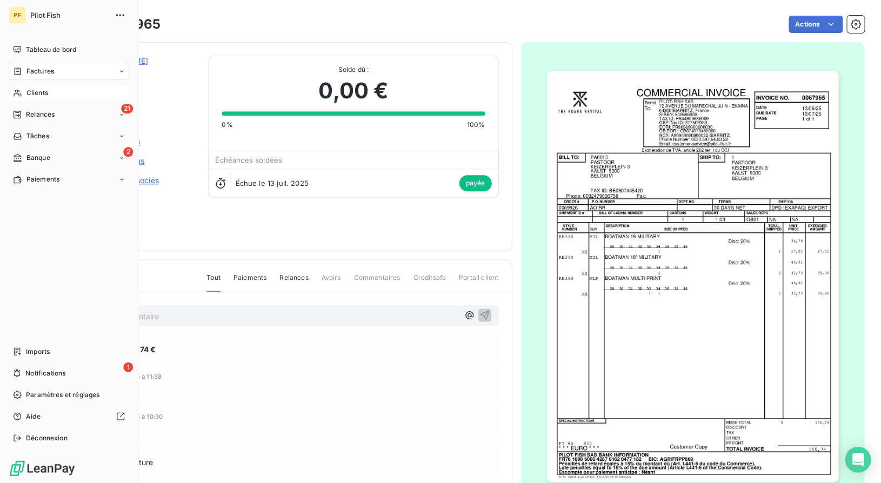
click at [24, 95] on div "Clients" at bounding box center [69, 92] width 120 height 17
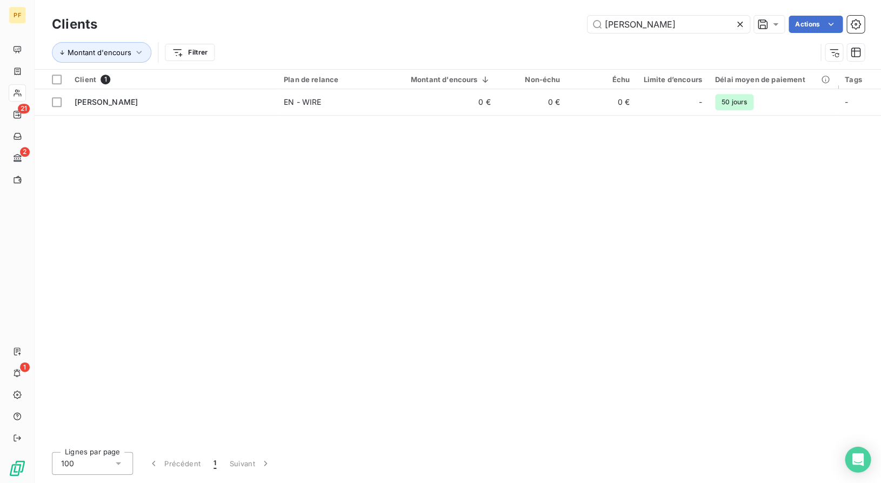
drag, startPoint x: 645, startPoint y: 23, endPoint x: 520, endPoint y: 23, distance: 124.8
click at [520, 23] on div "[PERSON_NAME] Actions" at bounding box center [486, 24] width 753 height 17
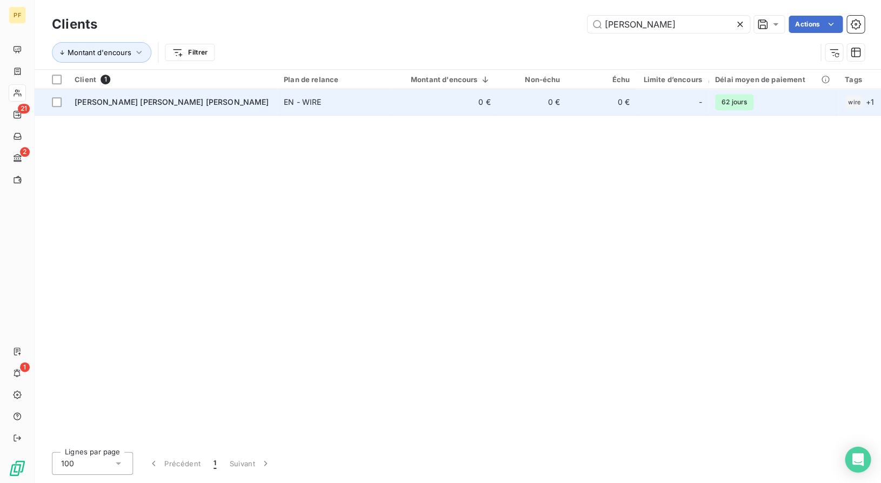
type input "[PERSON_NAME]"
click at [134, 109] on td "[PERSON_NAME] [PERSON_NAME] [PERSON_NAME]" at bounding box center [172, 102] width 209 height 26
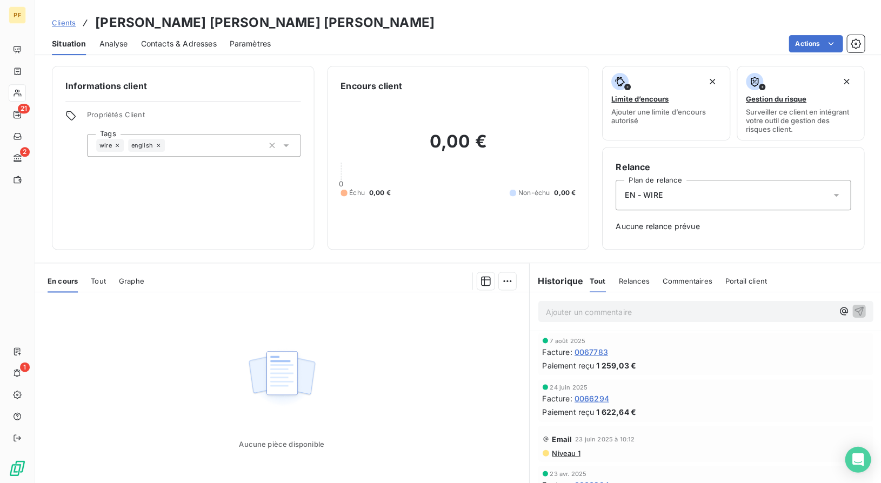
click at [600, 354] on span "0067783" at bounding box center [590, 351] width 33 height 11
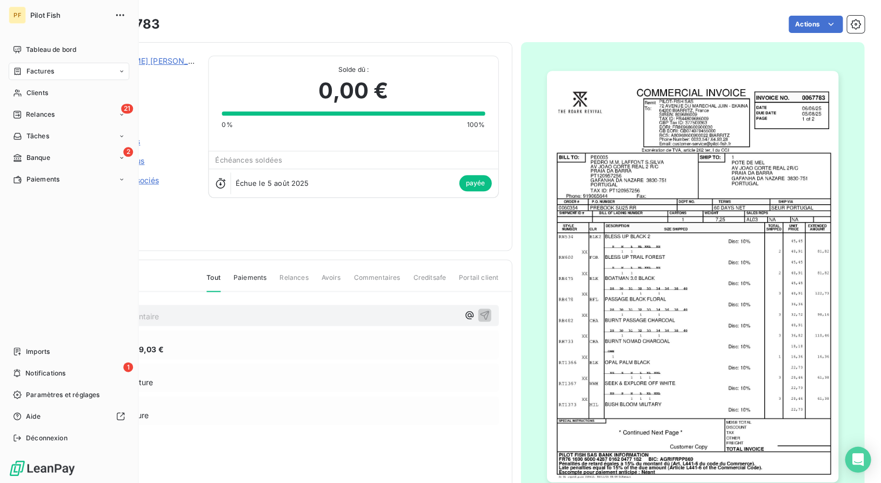
click at [19, 102] on nav "Tableau de bord Factures Clients 21 Relances Tâches 2 Banque Paiements" at bounding box center [69, 114] width 120 height 147
click at [22, 93] on div "Clients" at bounding box center [69, 92] width 120 height 17
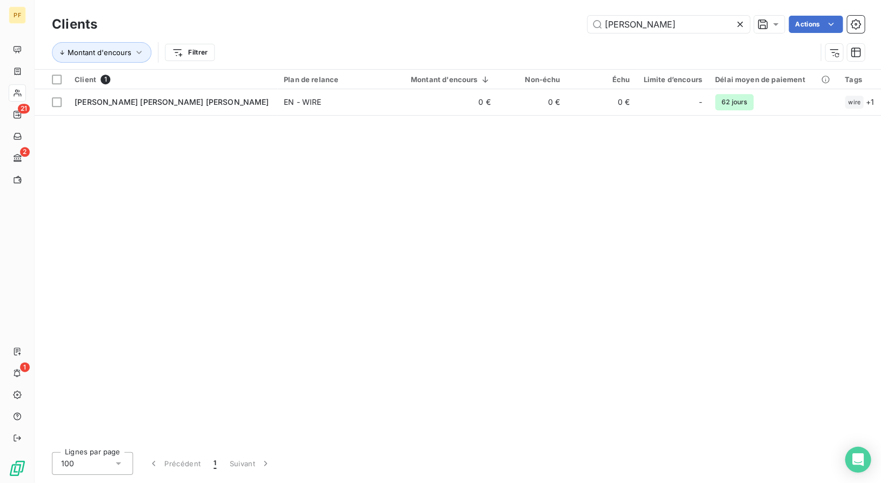
drag, startPoint x: 655, startPoint y: 18, endPoint x: 520, endPoint y: 21, distance: 135.6
click at [534, 21] on div "[PERSON_NAME] Actions" at bounding box center [486, 24] width 753 height 17
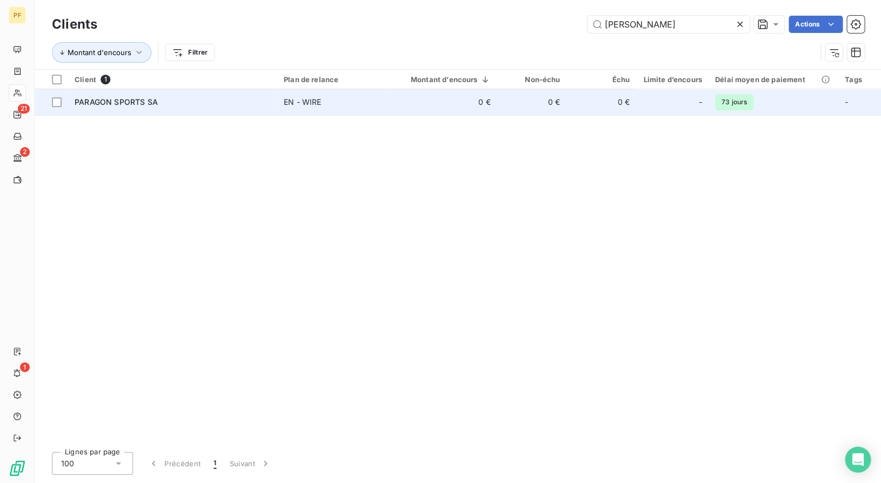
type input "[PERSON_NAME]"
click at [142, 103] on span "PARAGON SPORTS SA" at bounding box center [116, 101] width 83 height 9
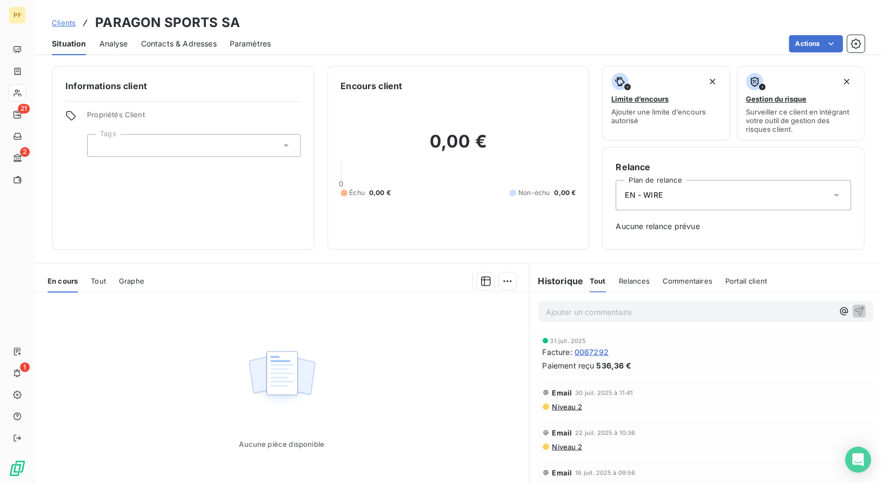
click at [588, 352] on span "0067292" at bounding box center [591, 351] width 34 height 11
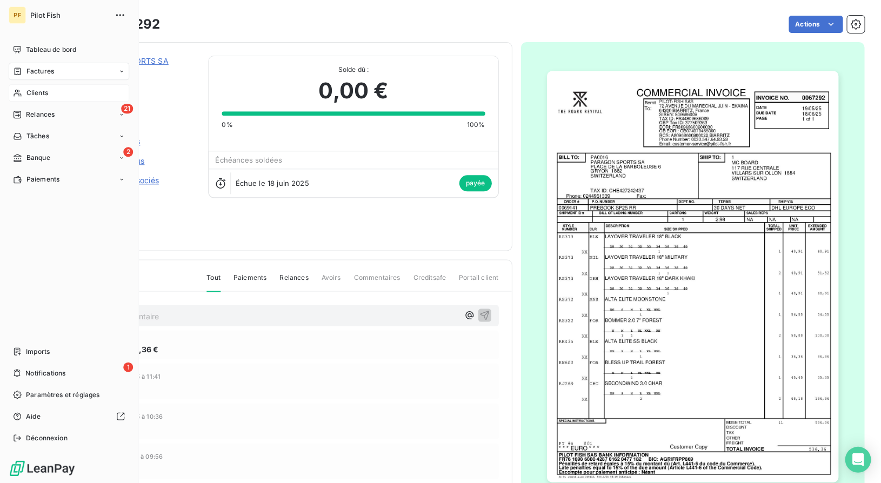
click at [24, 95] on div "Clients" at bounding box center [69, 92] width 120 height 17
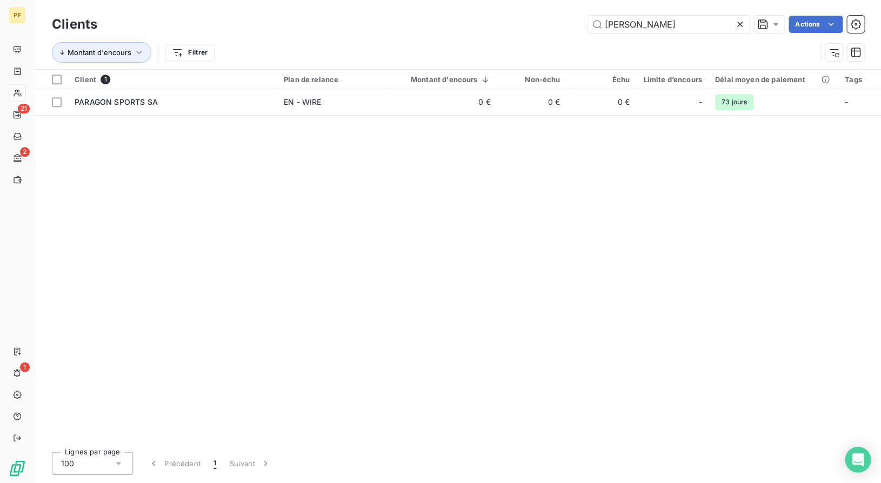
drag, startPoint x: 533, startPoint y: 15, endPoint x: 503, endPoint y: 14, distance: 30.3
click at [505, 14] on div "Clients [PERSON_NAME] Actions" at bounding box center [457, 24] width 811 height 23
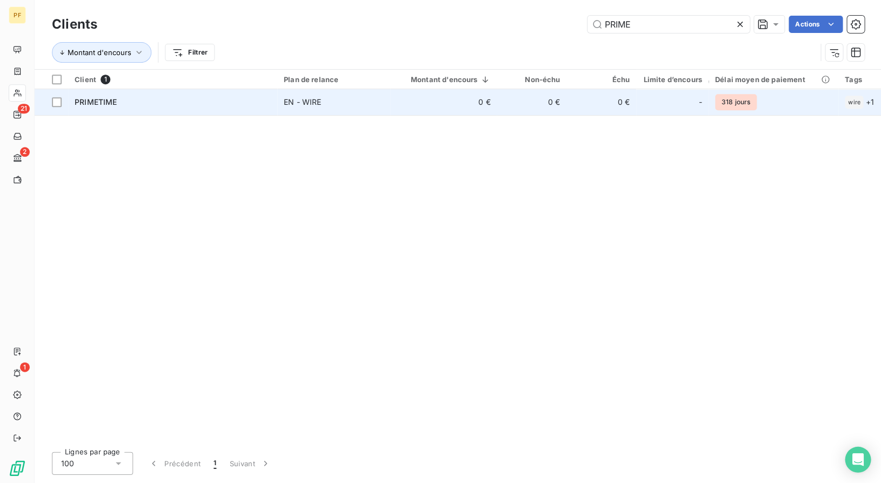
type input "PRIME"
click at [265, 108] on td "PRIMETIME" at bounding box center [172, 102] width 209 height 26
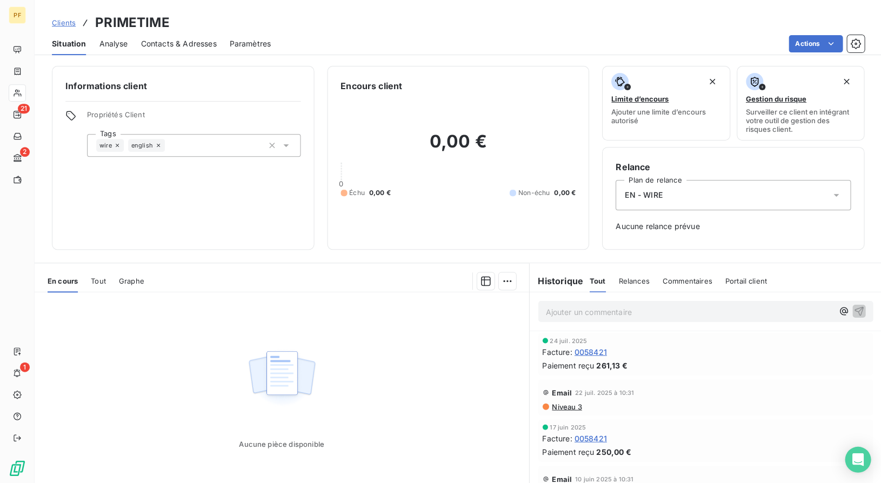
click at [596, 353] on span "0058421" at bounding box center [590, 351] width 32 height 11
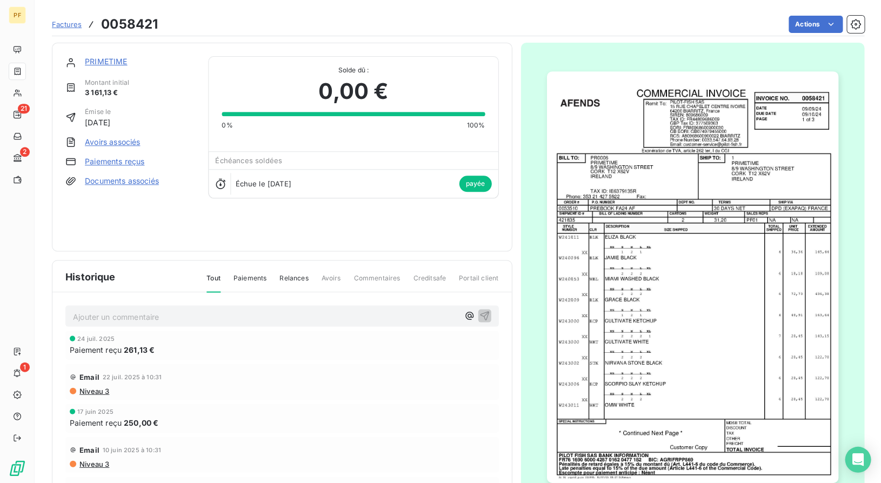
scroll to position [1, 0]
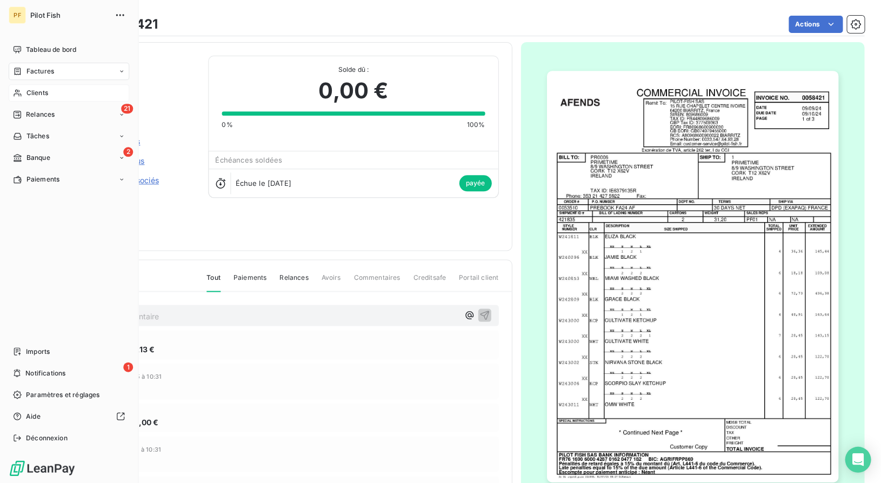
click at [20, 91] on icon at bounding box center [17, 93] width 9 height 9
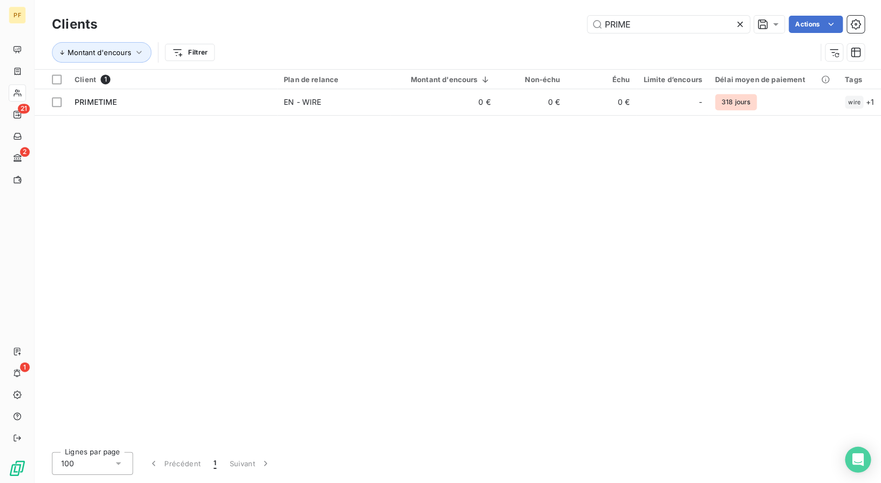
drag, startPoint x: 642, startPoint y: 21, endPoint x: 528, endPoint y: 21, distance: 114.0
click at [528, 21] on div "PRIME Actions" at bounding box center [486, 24] width 753 height 17
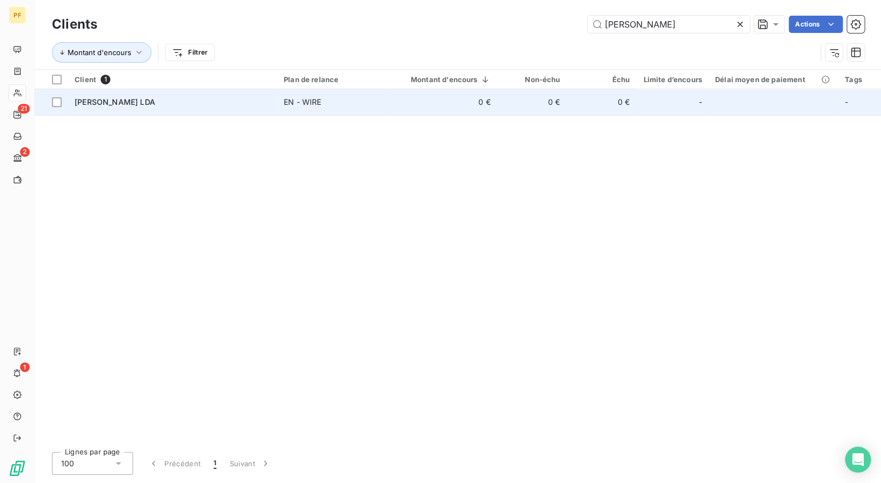
type input "[PERSON_NAME]"
click at [180, 102] on div "[PERSON_NAME] LDA" at bounding box center [173, 102] width 196 height 11
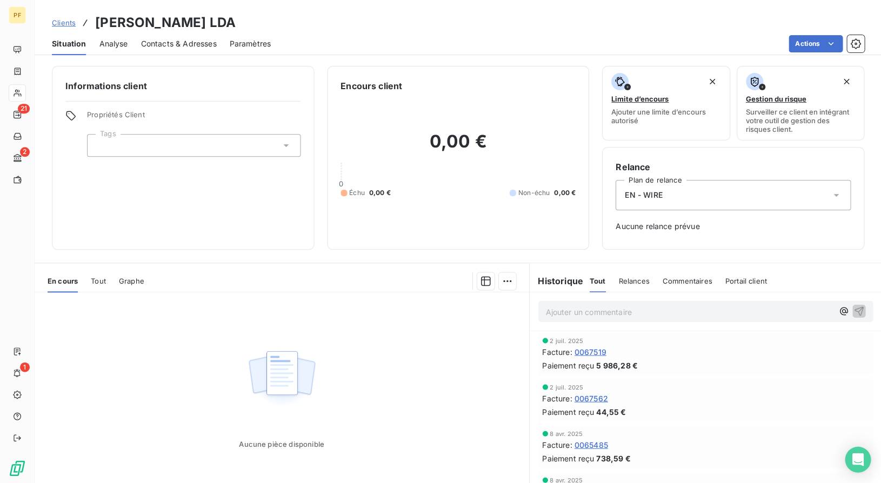
click at [587, 354] on span "0067519" at bounding box center [590, 351] width 32 height 11
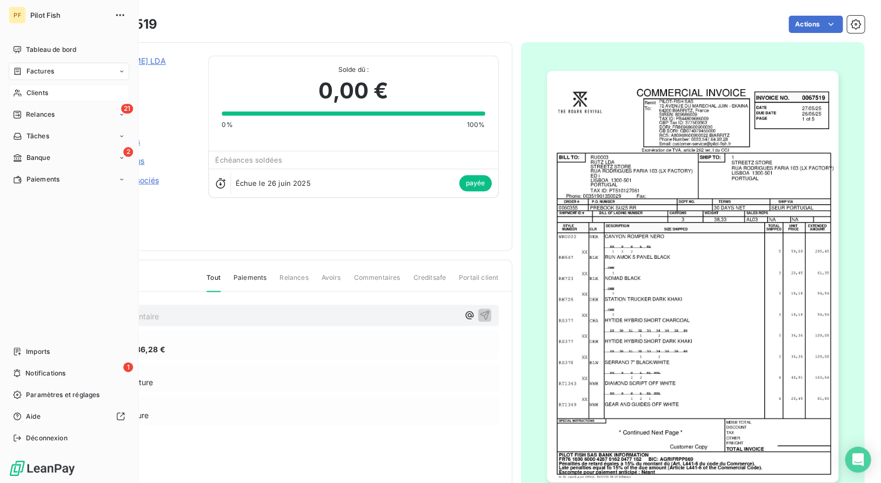
click at [26, 95] on span "Clients" at bounding box center [37, 93] width 22 height 10
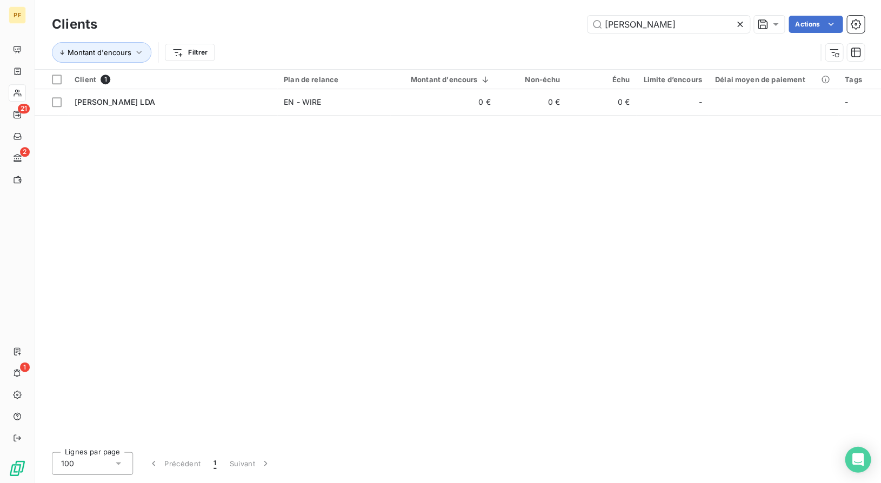
drag, startPoint x: 664, startPoint y: 19, endPoint x: 449, endPoint y: 20, distance: 215.0
click at [455, 20] on div "[PERSON_NAME] Actions" at bounding box center [486, 24] width 753 height 17
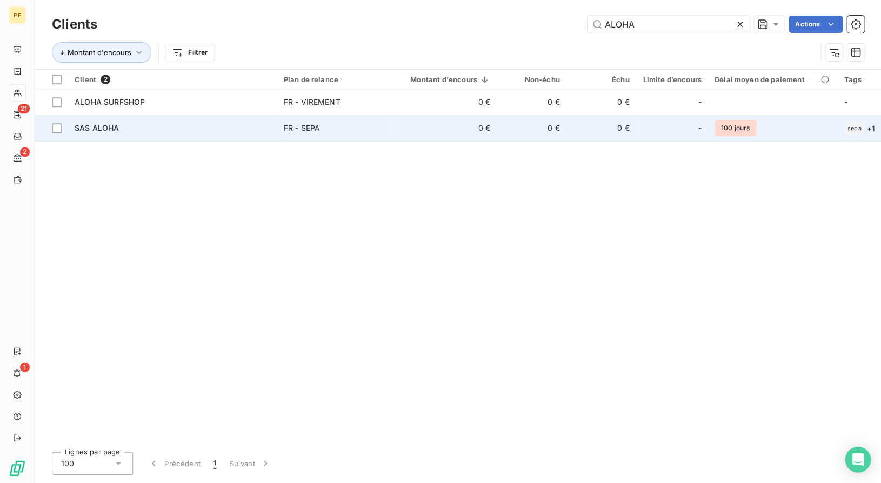
type input "ALOHA"
click at [100, 128] on span "SAS ALOHA" at bounding box center [97, 127] width 44 height 9
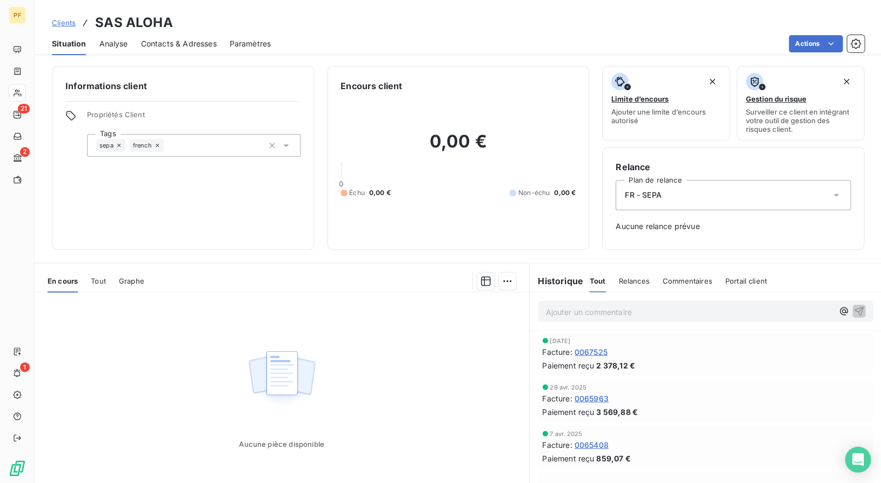
click at [591, 345] on div "[DATE] Facture : 0067525 Paiement reçu 2 378,12 €" at bounding box center [705, 353] width 326 height 33
click at [593, 354] on span "0067525" at bounding box center [590, 351] width 33 height 11
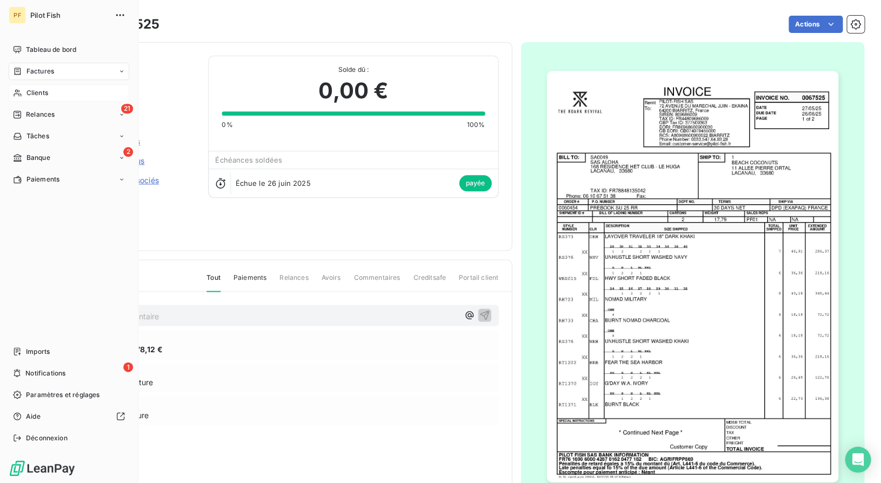
click at [25, 87] on div "Clients" at bounding box center [69, 92] width 120 height 17
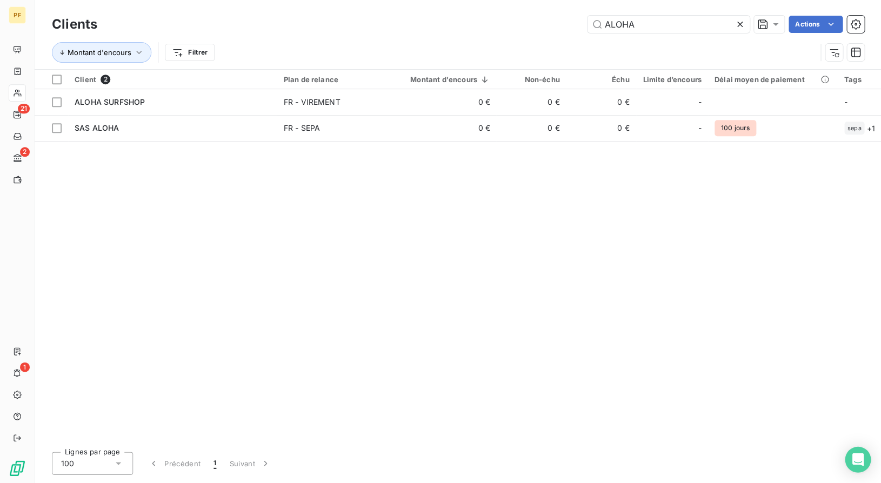
drag, startPoint x: 660, startPoint y: 23, endPoint x: 496, endPoint y: 6, distance: 164.6
click at [509, 6] on div "Clients ALOHA Actions Montant d'encours Filtrer" at bounding box center [458, 34] width 846 height 69
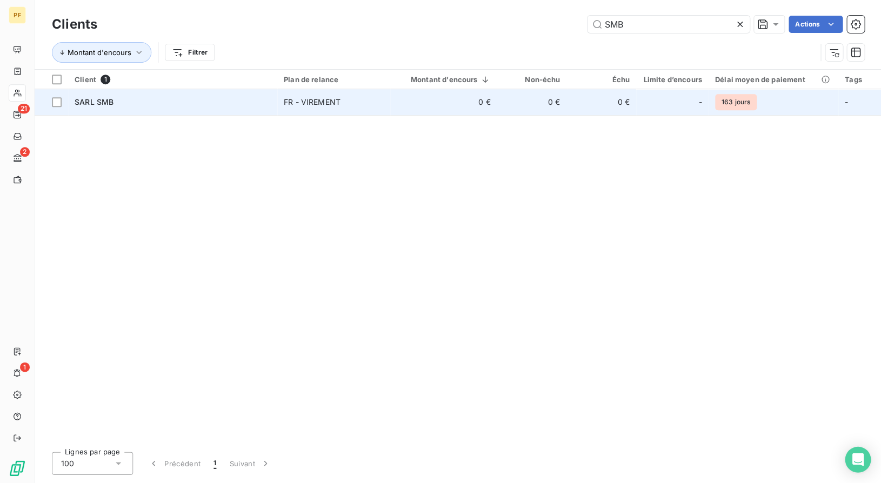
type input "SMB"
click at [149, 104] on div "SARL SMB" at bounding box center [173, 102] width 196 height 11
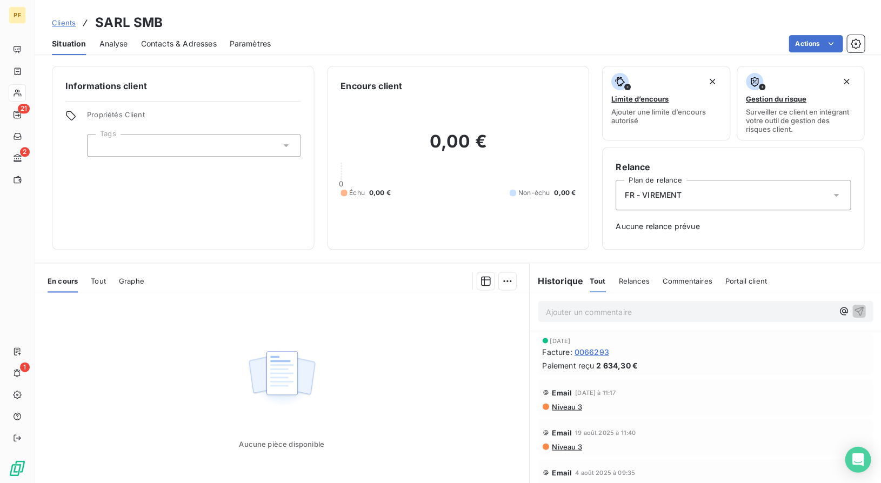
click at [595, 355] on span "0066293" at bounding box center [591, 351] width 35 height 11
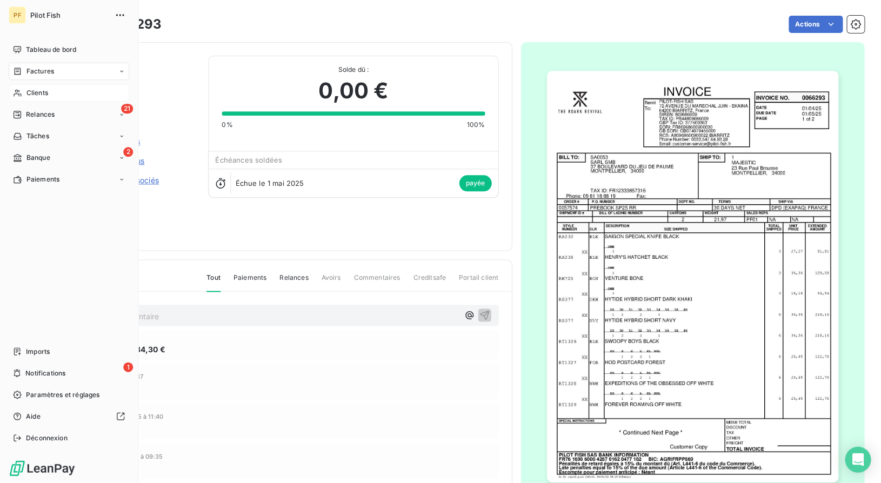
click at [24, 95] on div "Clients" at bounding box center [69, 92] width 120 height 17
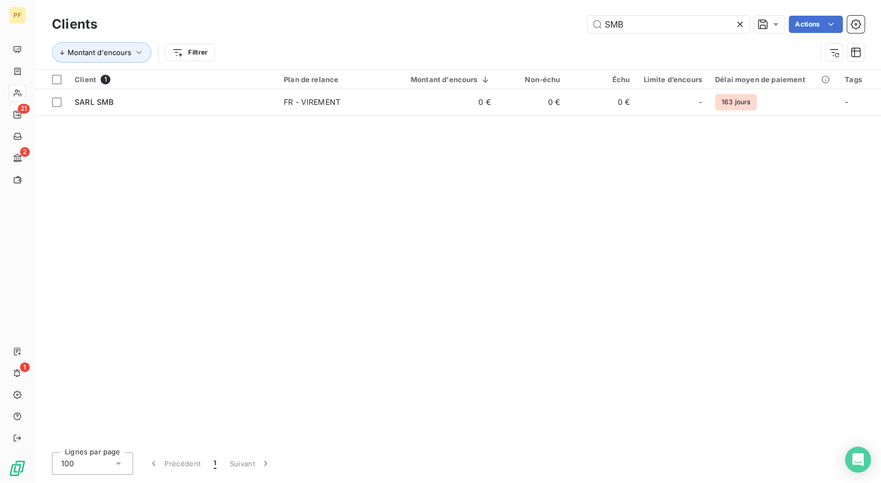
click at [506, 21] on div "SMB Actions" at bounding box center [486, 24] width 753 height 17
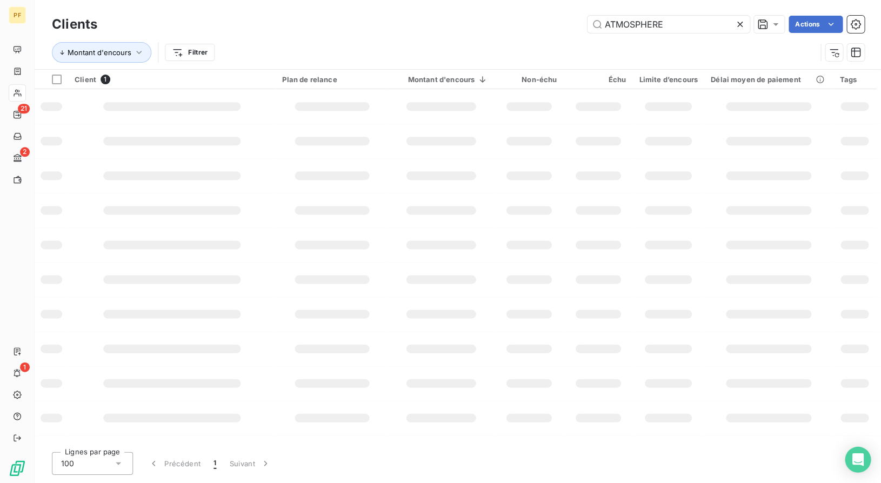
type input "ATMOSPHERE"
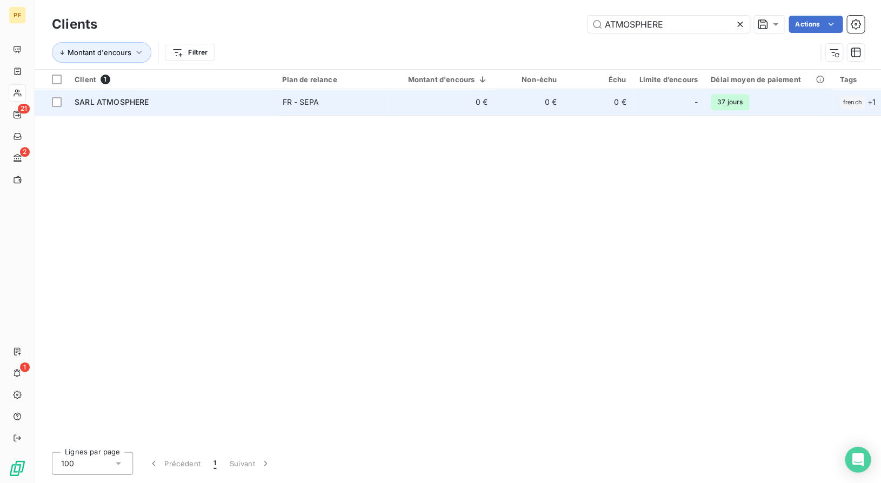
click at [123, 97] on div "SARL ATMOSPHERE" at bounding box center [172, 102] width 195 height 11
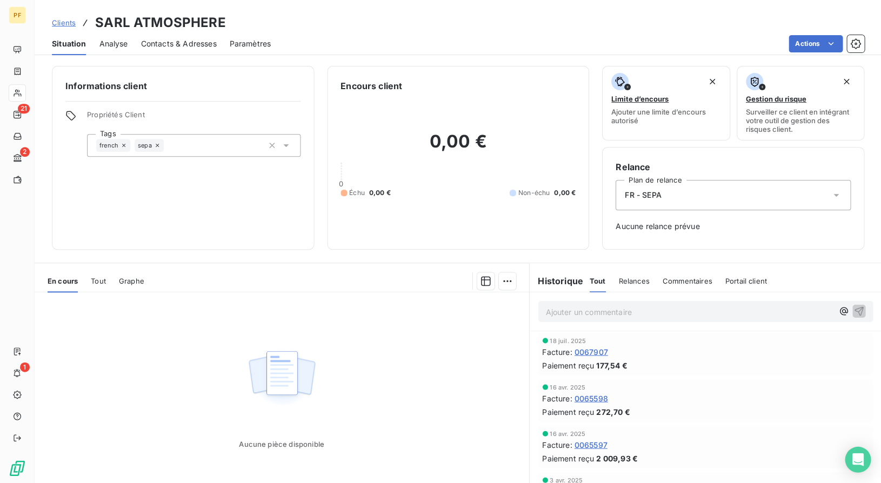
click at [594, 355] on span "0067907" at bounding box center [590, 351] width 33 height 11
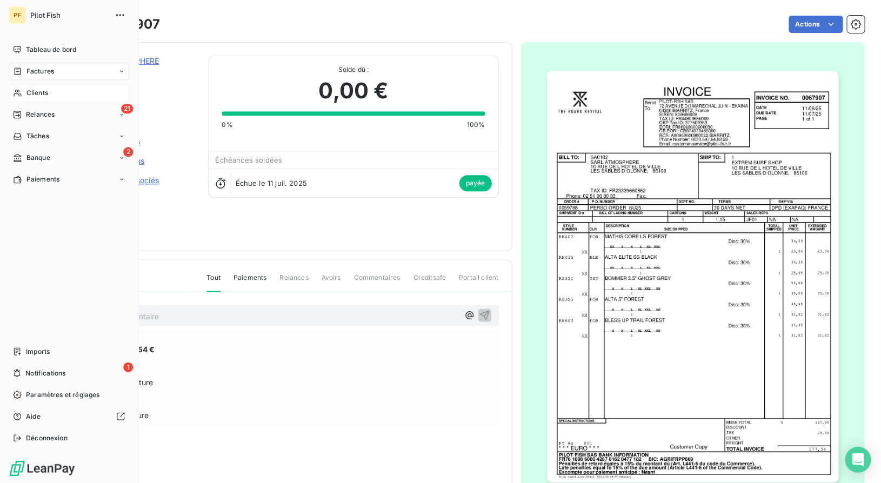
click at [26, 90] on span "Clients" at bounding box center [37, 93] width 22 height 10
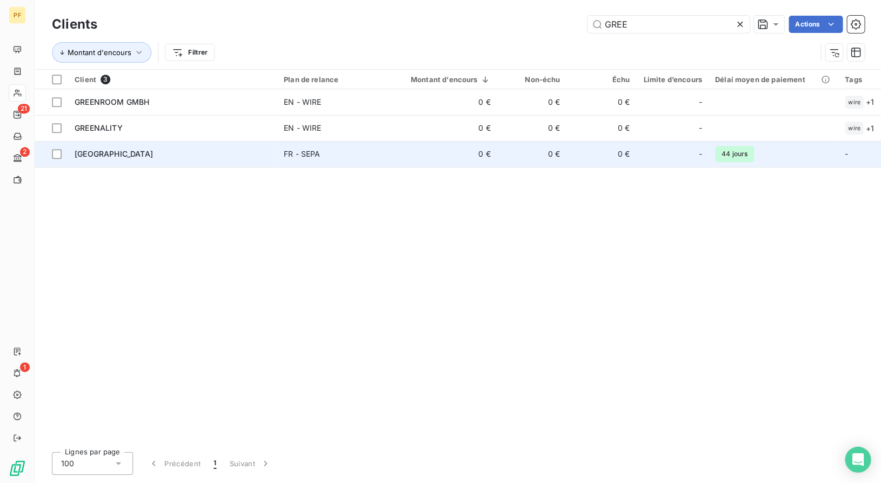
type input "GREE"
click at [109, 154] on span "[GEOGRAPHIC_DATA]" at bounding box center [114, 153] width 78 height 9
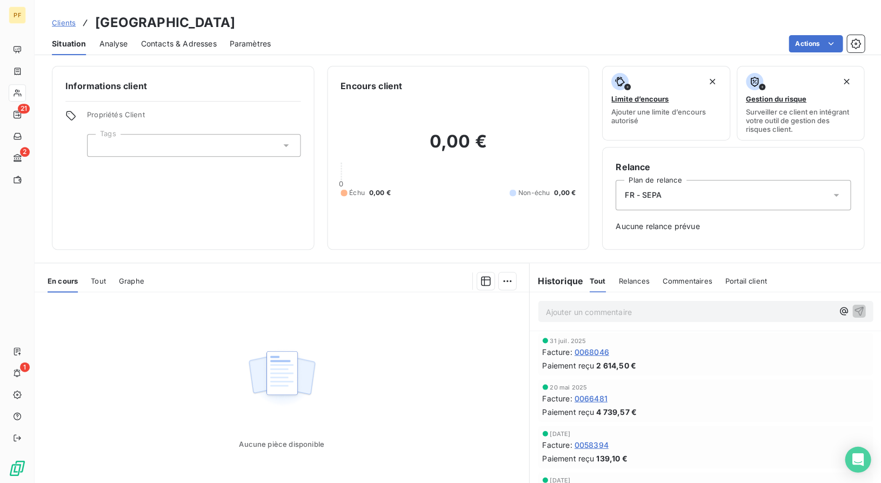
click at [601, 353] on span "0068046" at bounding box center [591, 351] width 35 height 11
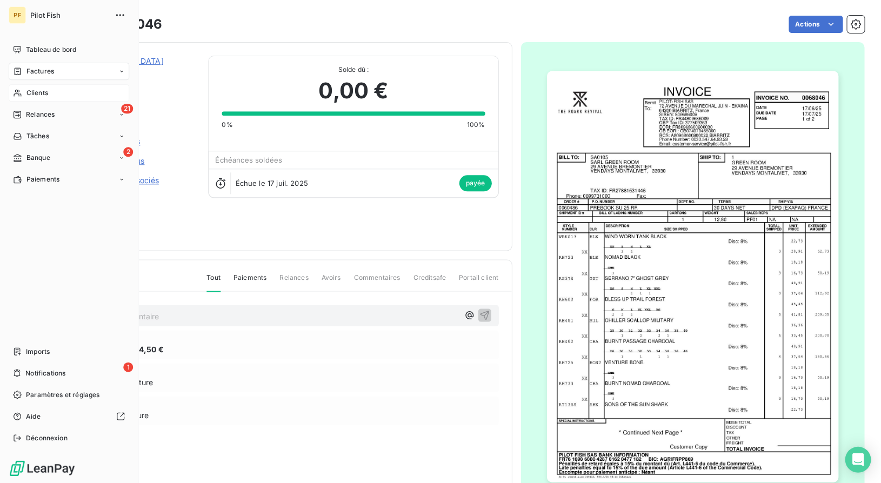
click at [28, 93] on span "Clients" at bounding box center [37, 93] width 22 height 10
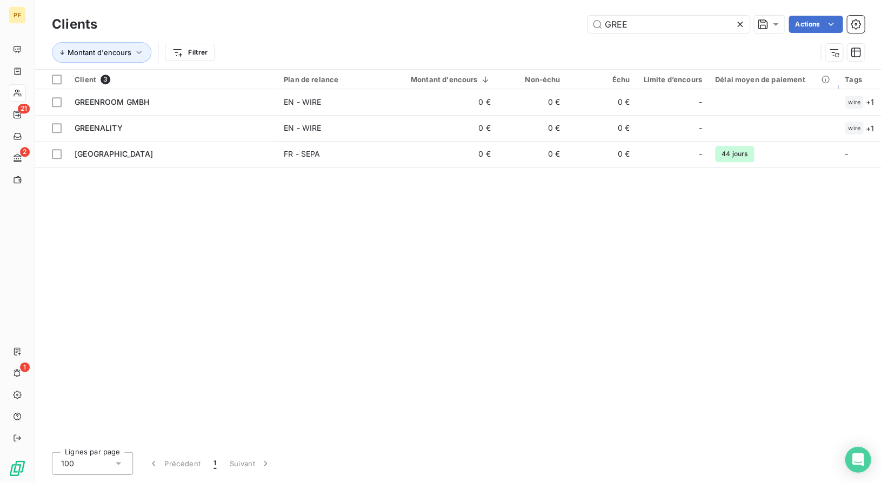
click at [532, 25] on div "GREE Actions" at bounding box center [486, 24] width 753 height 17
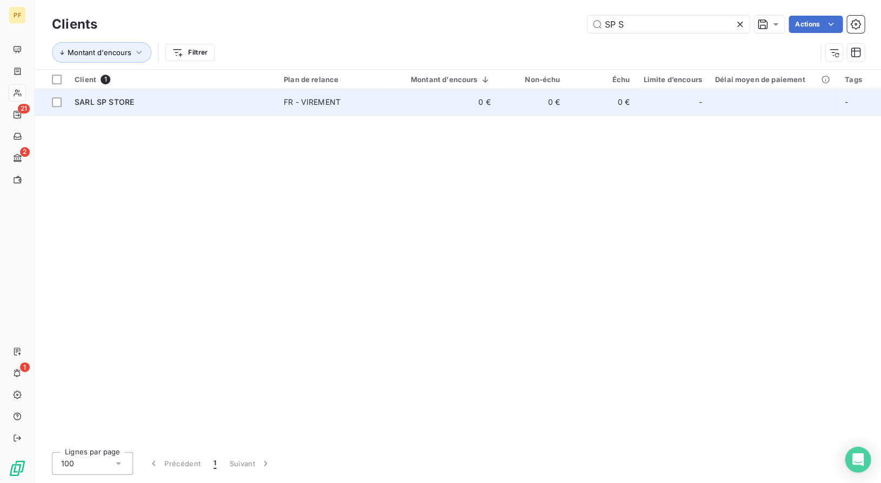
type input "SP S"
click at [94, 105] on div "SARL SP STORE" at bounding box center [173, 102] width 196 height 11
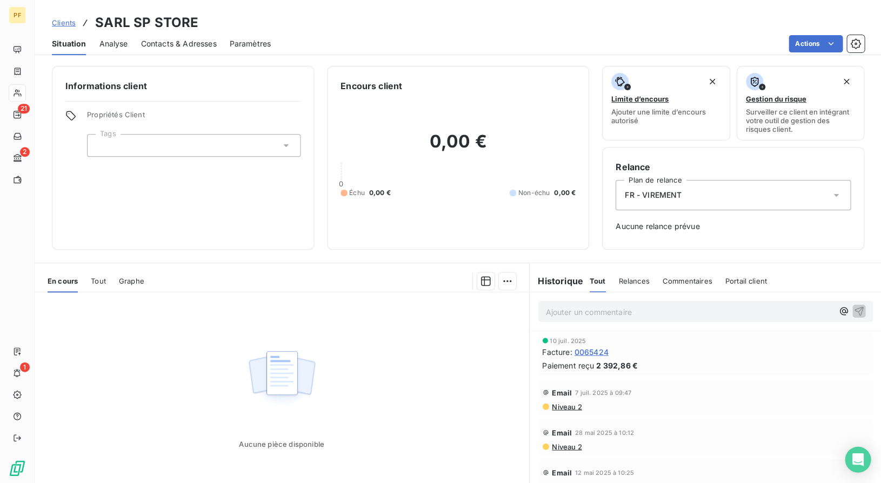
click at [604, 351] on span "0065424" at bounding box center [591, 351] width 34 height 11
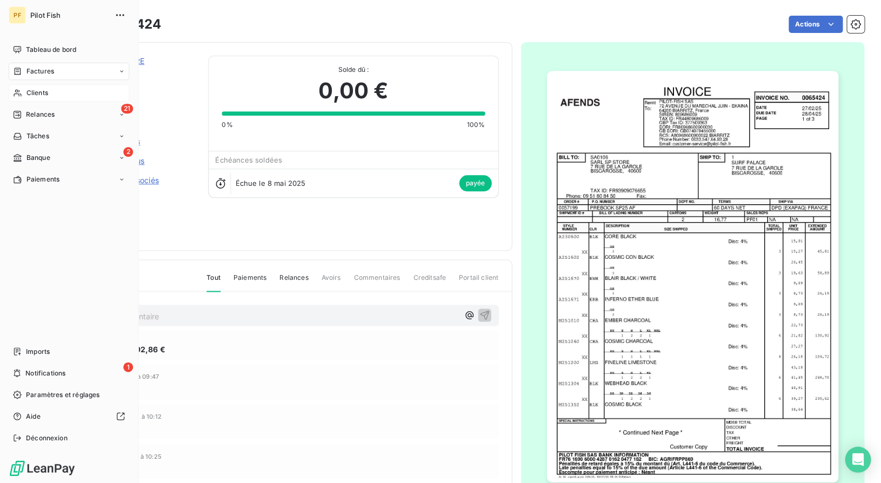
click at [25, 88] on div "Clients" at bounding box center [69, 92] width 120 height 17
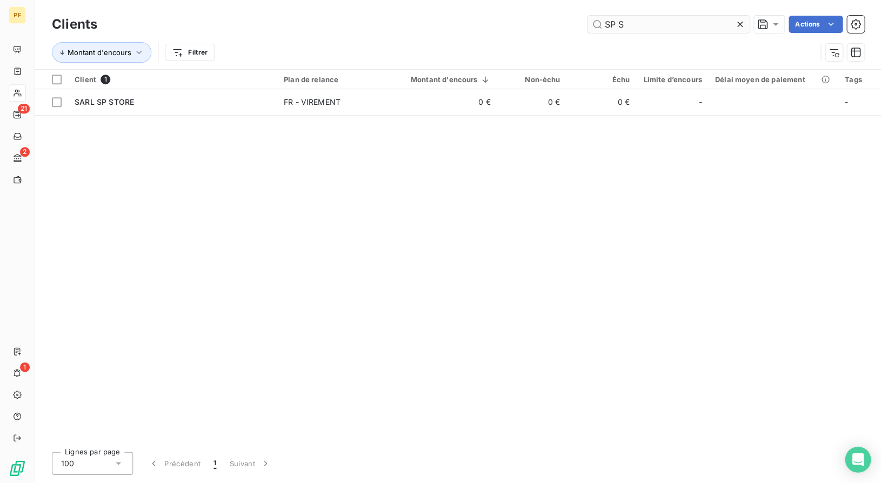
drag, startPoint x: 678, startPoint y: 19, endPoint x: 595, endPoint y: 23, distance: 82.2
click at [595, 23] on input "SP S" at bounding box center [668, 24] width 162 height 17
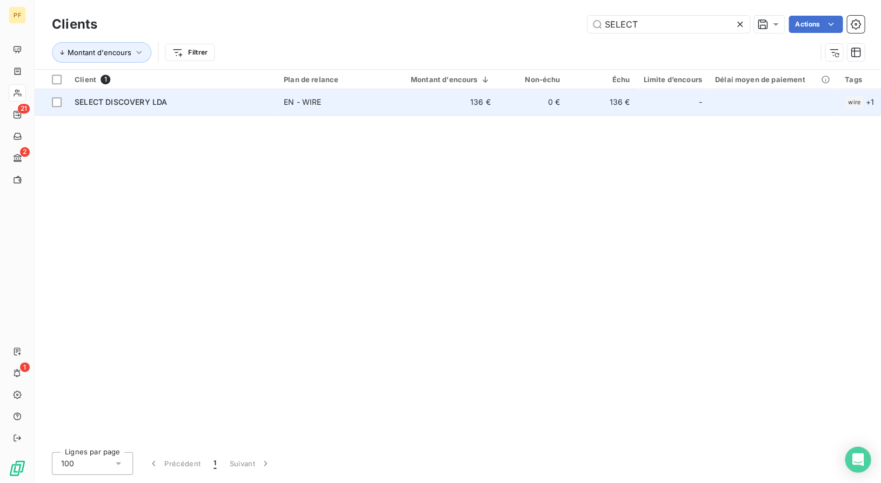
type input "SELECT"
click at [118, 100] on span "SELECT DISCOVERY LDA" at bounding box center [121, 101] width 92 height 9
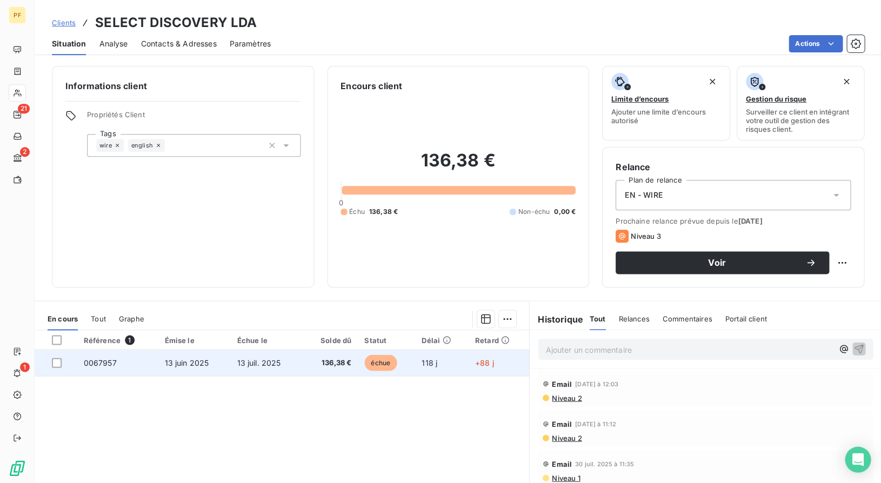
click at [119, 364] on td "0067957" at bounding box center [117, 363] width 81 height 26
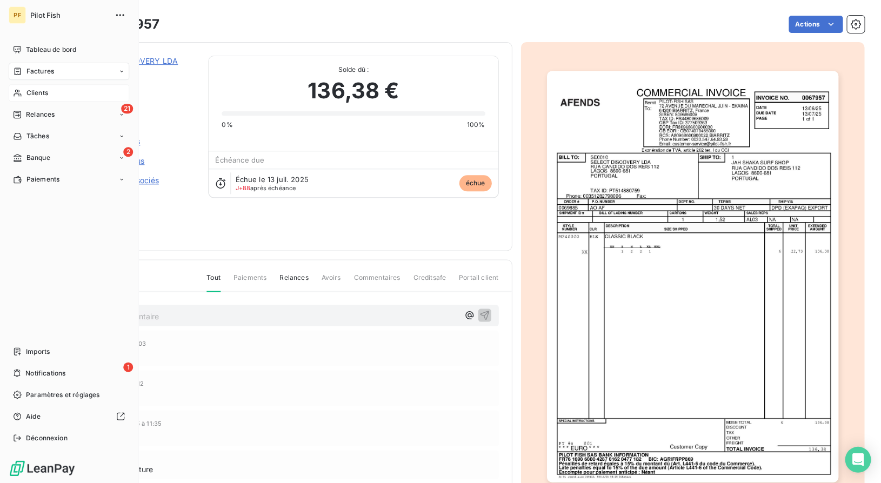
click at [30, 93] on span "Clients" at bounding box center [37, 93] width 22 height 10
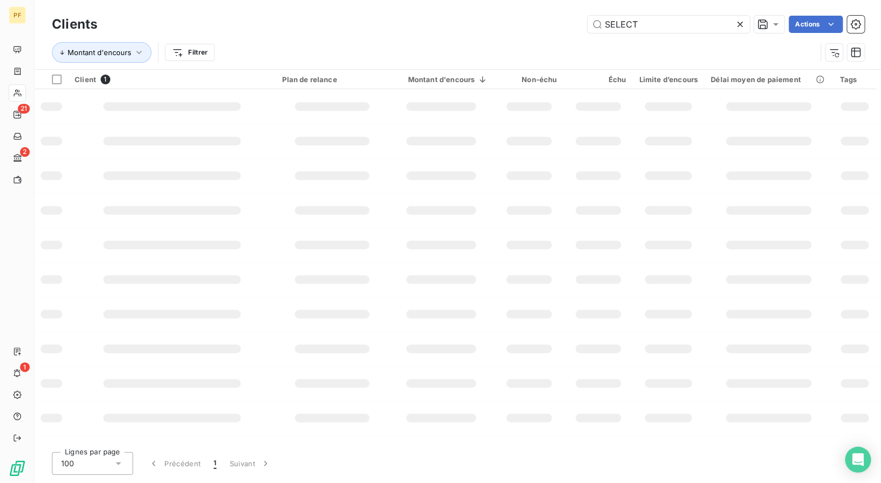
click at [485, 15] on div "Clients SELECT Actions" at bounding box center [457, 24] width 811 height 23
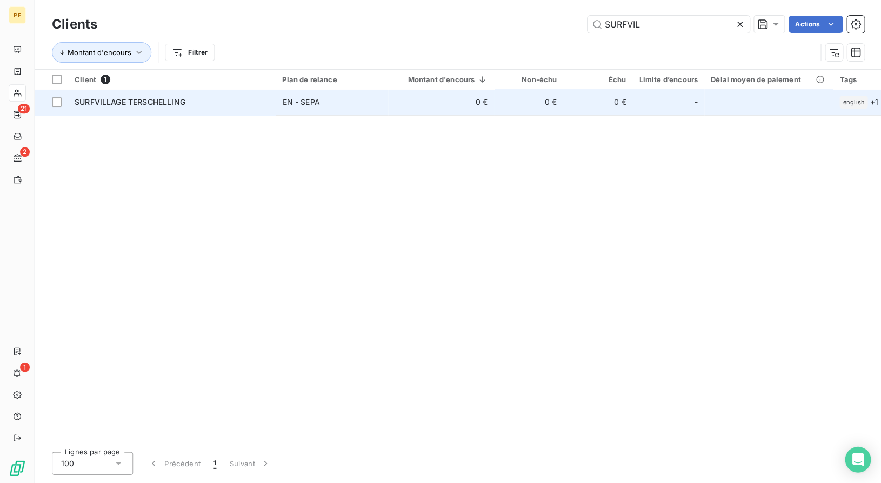
type input "SURFVIL"
click at [166, 110] on td "SURFVILLAGE TERSCHELLING" at bounding box center [171, 102] width 207 height 26
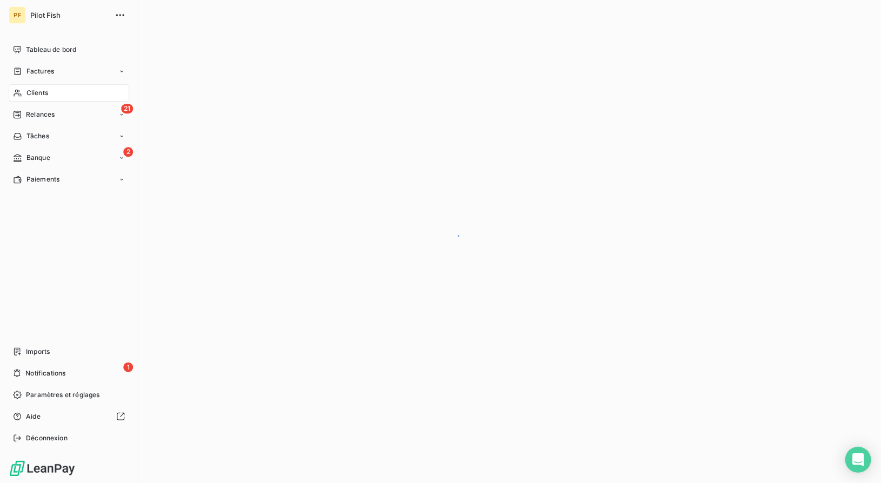
click at [23, 91] on div "Clients" at bounding box center [69, 92] width 120 height 17
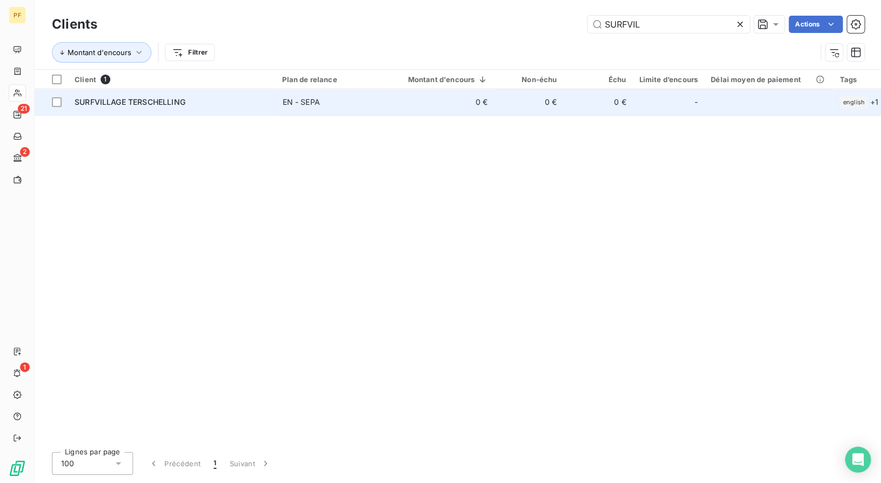
click at [195, 100] on div "SURFVILLAGE TERSCHELLING" at bounding box center [172, 102] width 195 height 11
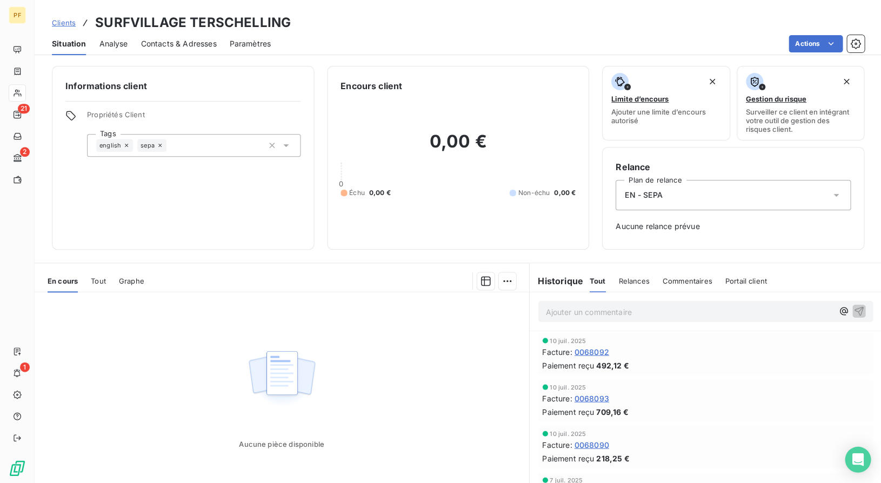
click at [596, 351] on span "0068092" at bounding box center [591, 351] width 35 height 11
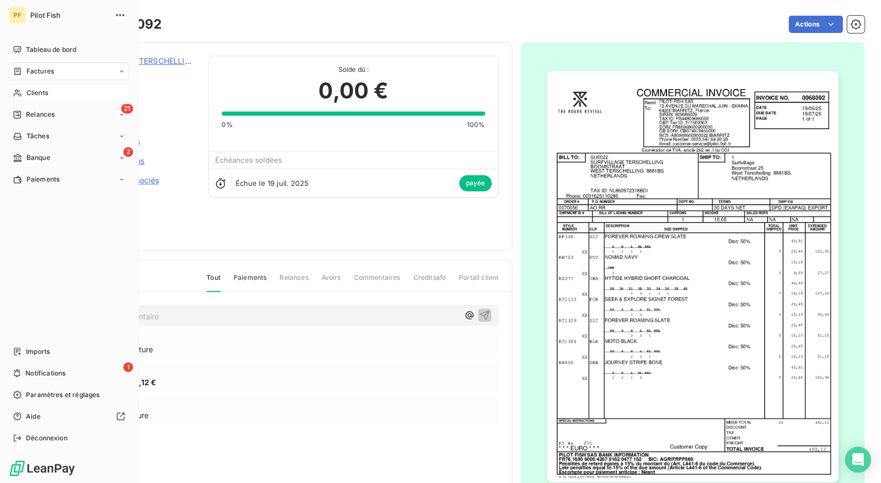
click at [25, 93] on div "Clients" at bounding box center [69, 92] width 120 height 17
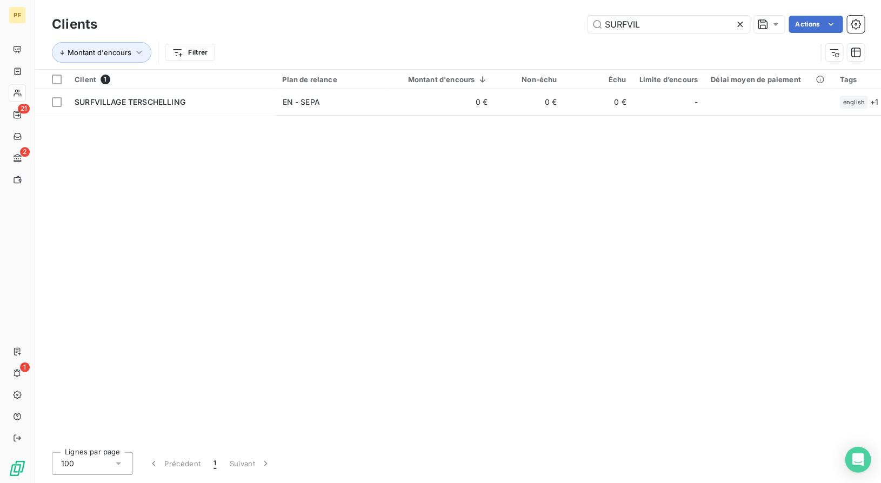
drag, startPoint x: 646, startPoint y: 18, endPoint x: 369, endPoint y: -16, distance: 279.2
click at [369, 0] on html "PF 21 2 1 Clients SURFVIL Actions Montant d'encours Filtrer Client 1 Plan de re…" at bounding box center [440, 241] width 881 height 483
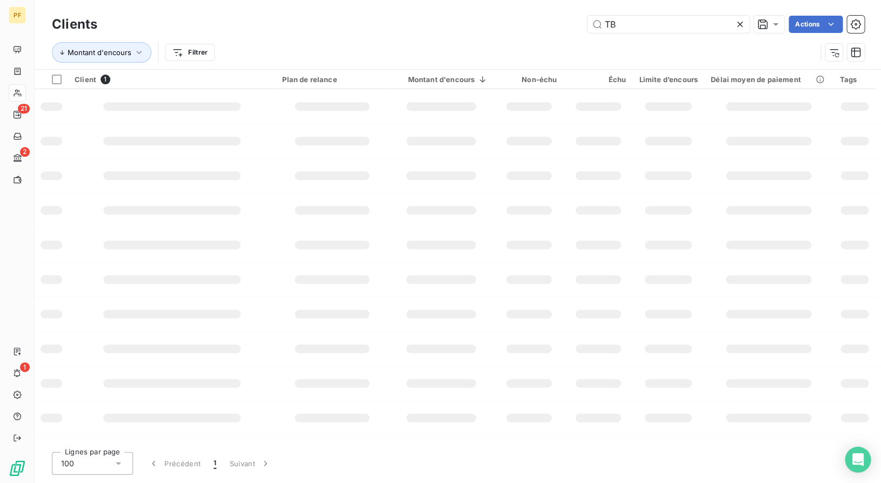
type input "TB"
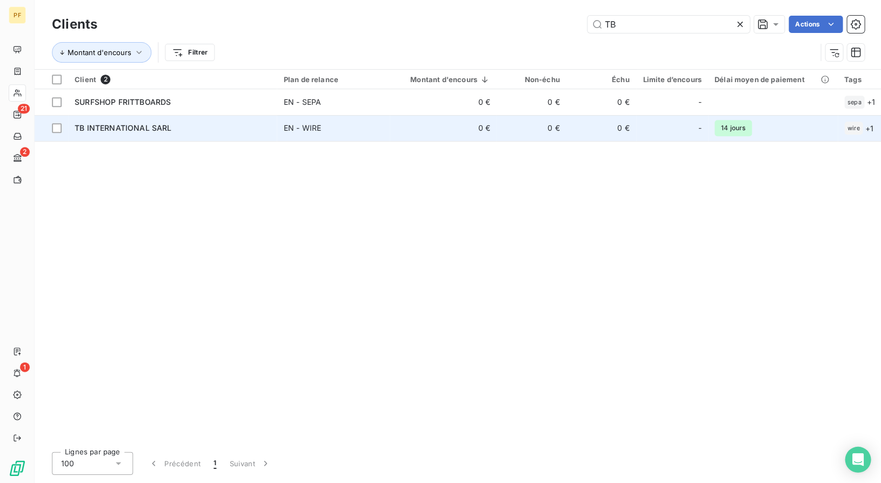
click at [145, 126] on span "TB INTERNATIONAL SARL" at bounding box center [123, 127] width 97 height 9
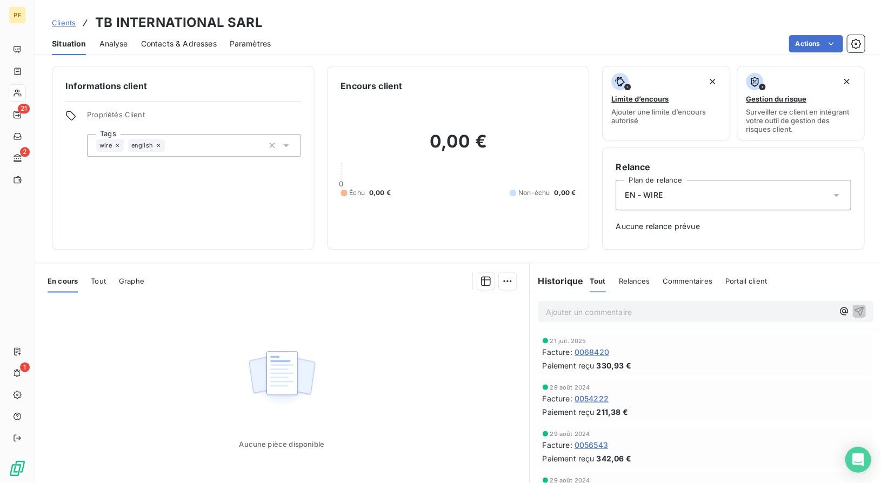
click at [585, 353] on span "0068420" at bounding box center [591, 351] width 35 height 11
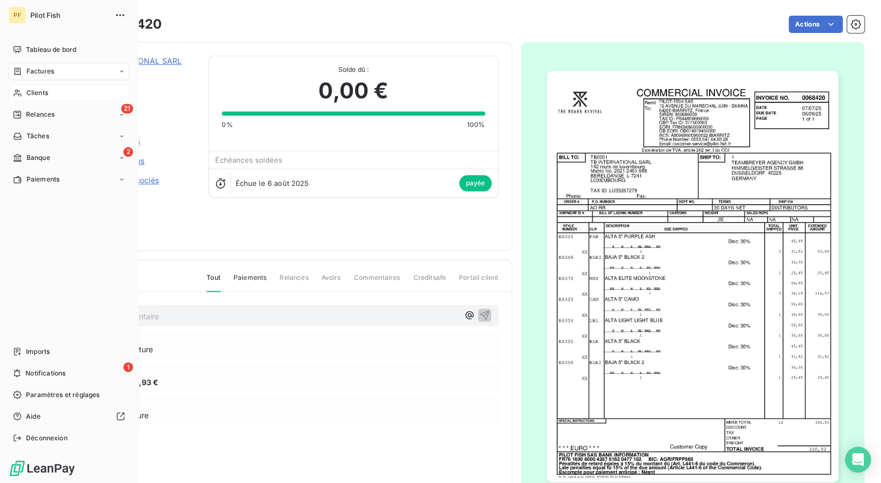
click at [16, 95] on icon at bounding box center [17, 93] width 9 height 9
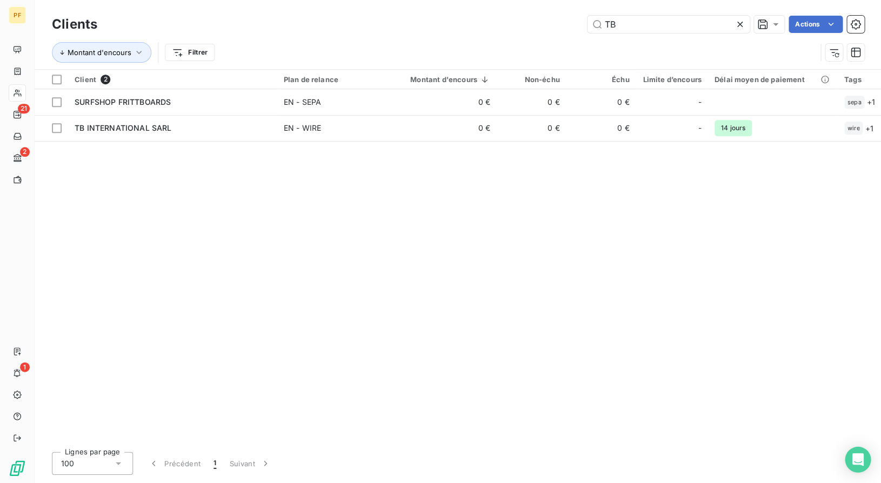
drag, startPoint x: 720, startPoint y: 22, endPoint x: 522, endPoint y: 3, distance: 198.6
click at [524, 4] on div "Clients TB Actions Montant d'encours Filtrer" at bounding box center [458, 34] width 846 height 69
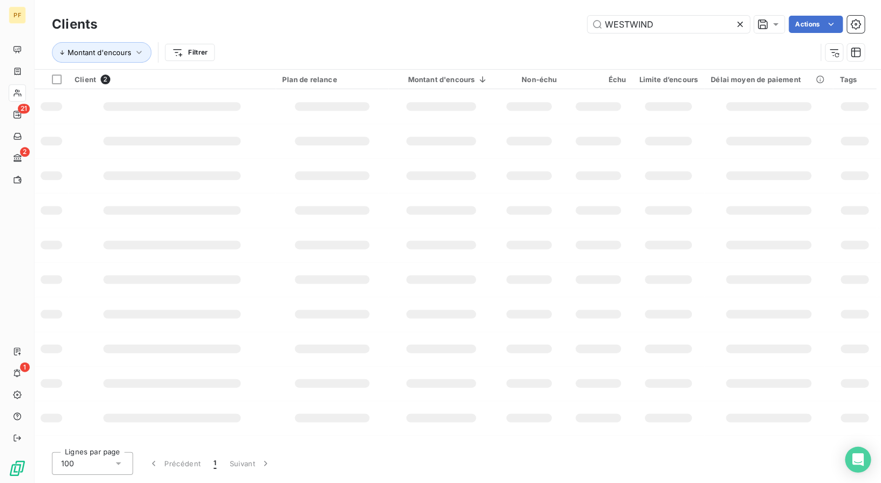
type input "WESTWIND"
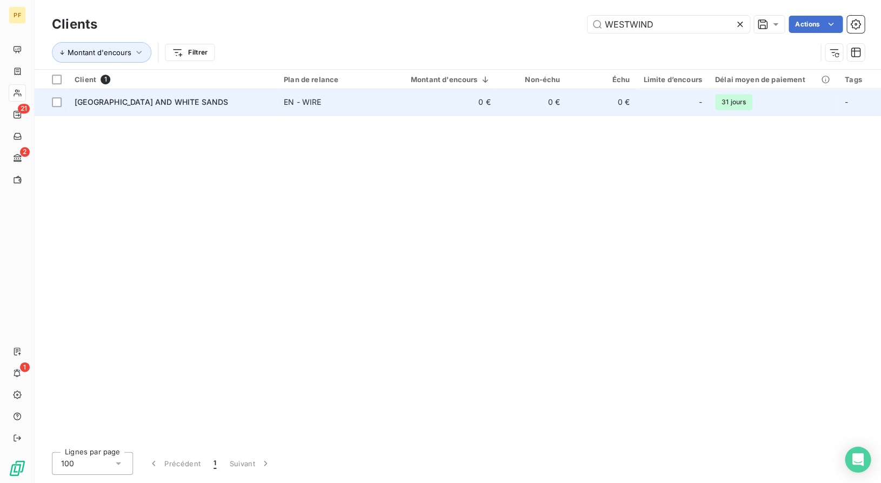
click at [192, 100] on span "[GEOGRAPHIC_DATA] AND WHITE SANDS" at bounding box center [151, 101] width 153 height 9
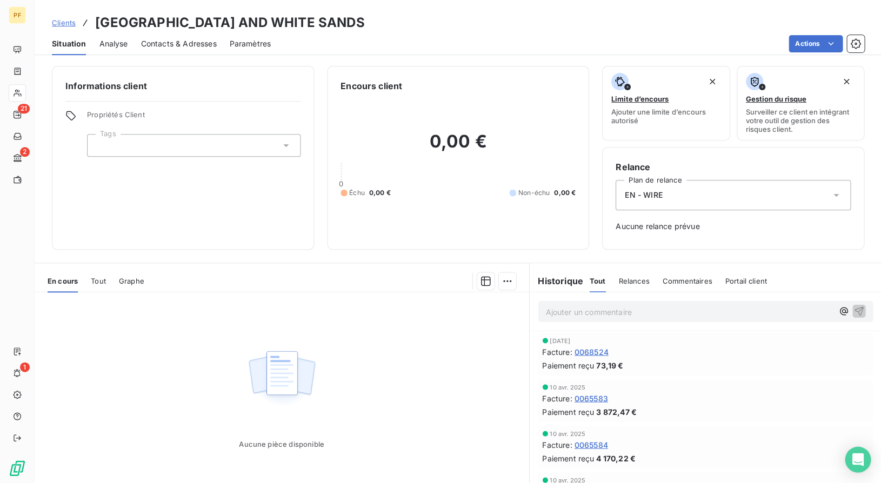
click at [602, 354] on span "0068524" at bounding box center [591, 351] width 34 height 11
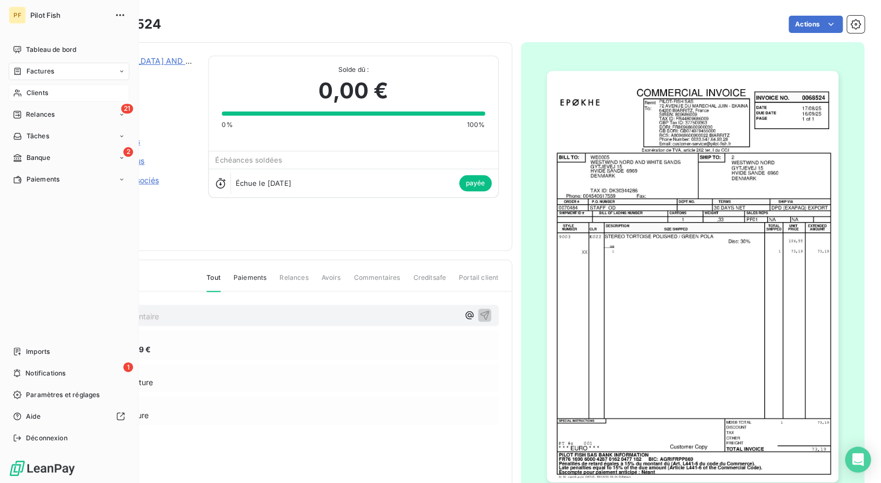
click at [31, 91] on span "Clients" at bounding box center [37, 93] width 22 height 10
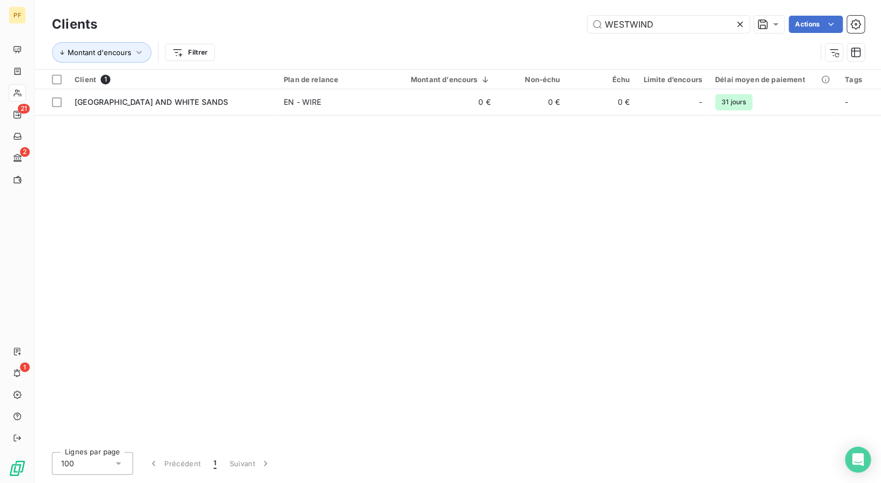
click at [354, 0] on html "PF 21 2 1 Clients WESTWIND Actions Montant d'encours Filtrer Client 1 Plan de r…" at bounding box center [440, 241] width 881 height 483
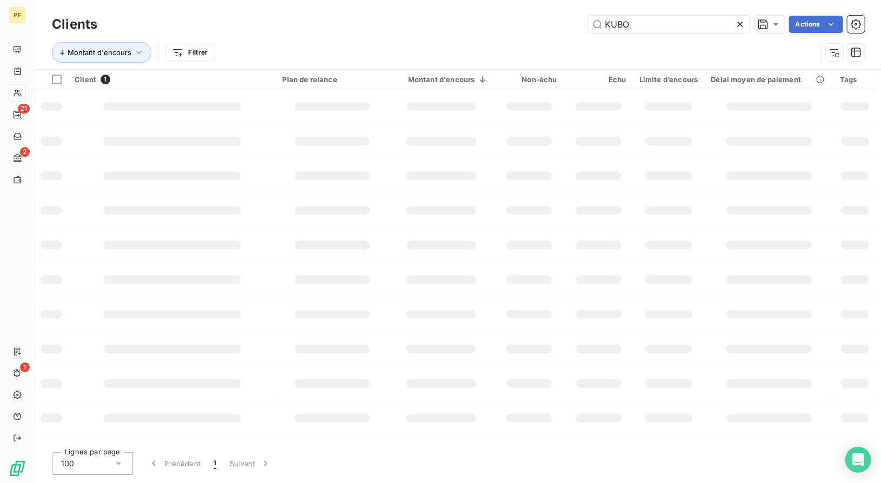
type input "KUBO"
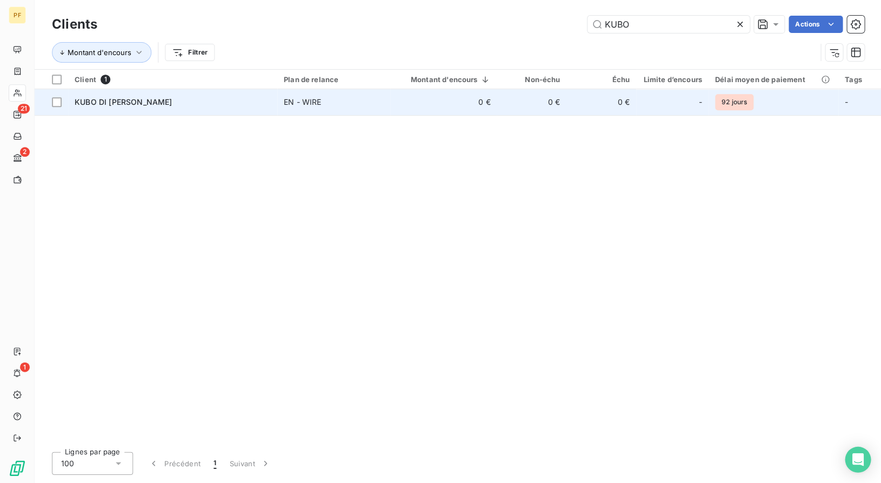
click at [124, 106] on div "KUBO DI [PERSON_NAME]" at bounding box center [173, 102] width 196 height 11
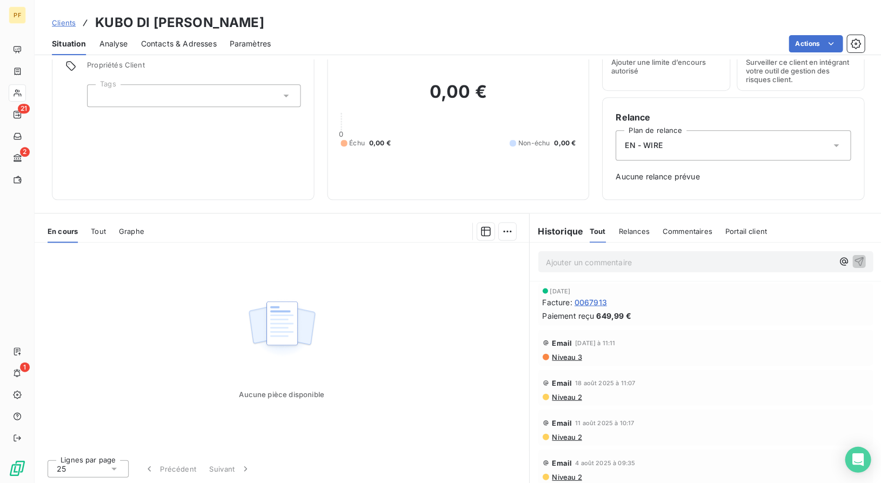
click at [597, 302] on span "0067913" at bounding box center [590, 301] width 32 height 11
